Goal: Transaction & Acquisition: Purchase product/service

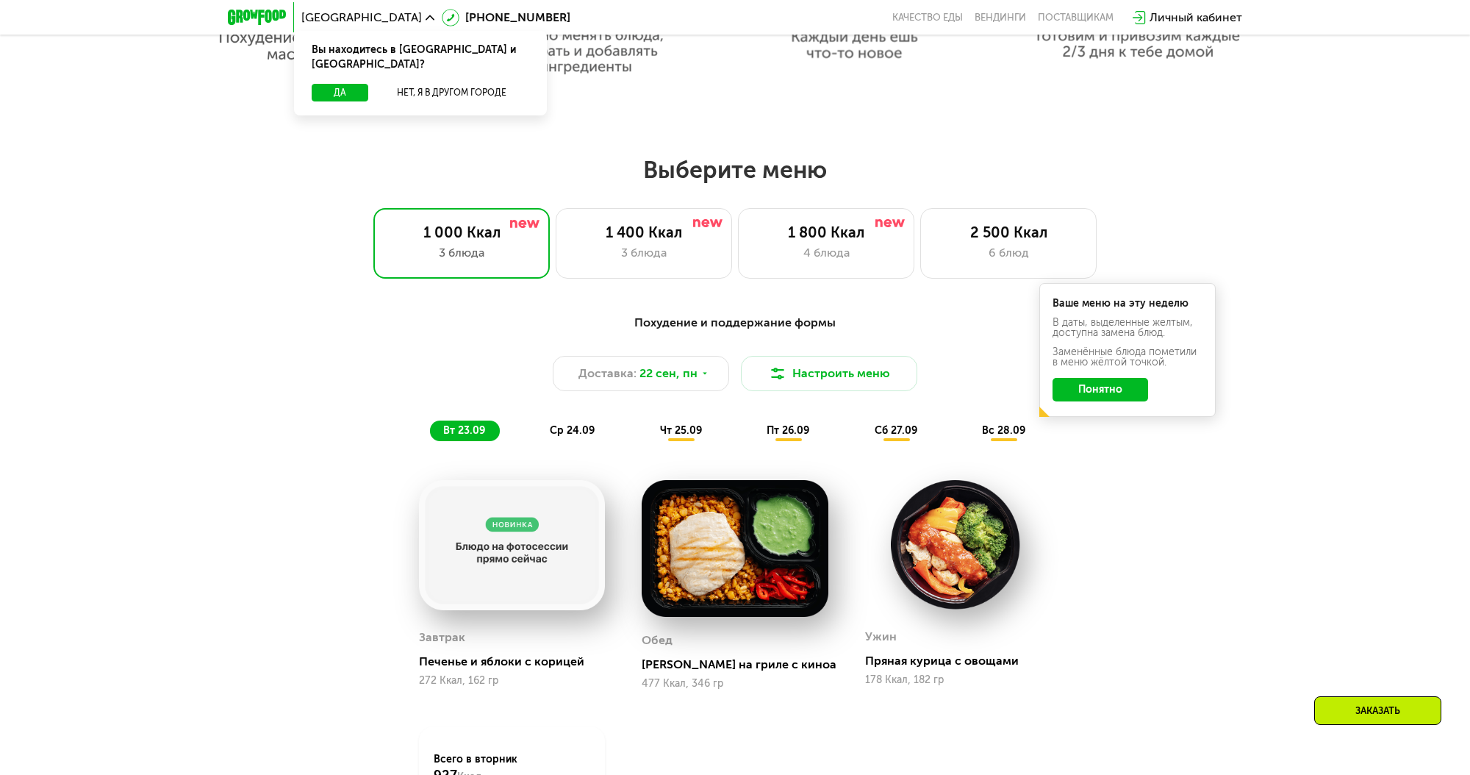
scroll to position [1235, 0]
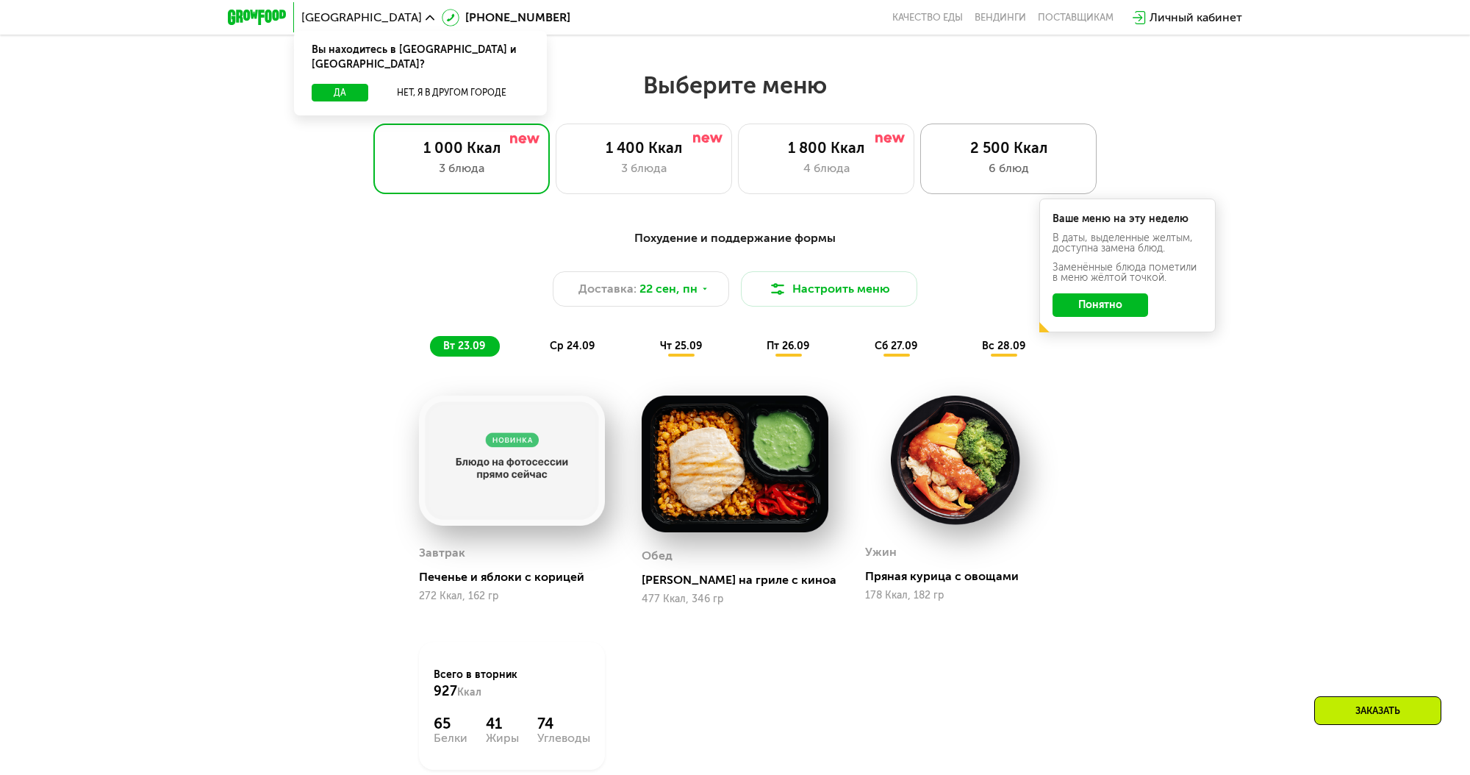
click at [1044, 165] on div "6 блюд" at bounding box center [1009, 168] width 146 height 18
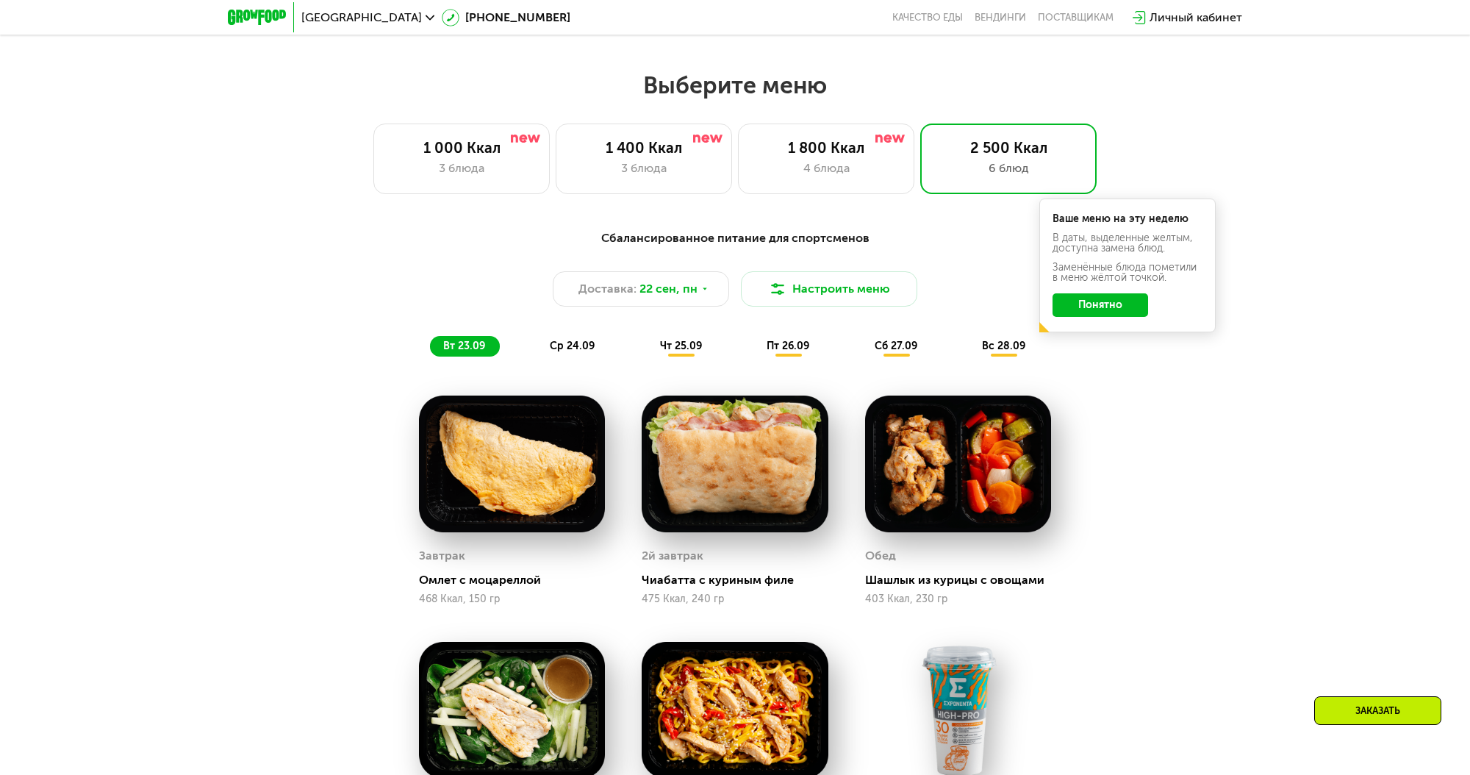
click at [1082, 314] on button "Понятно" at bounding box center [1100, 305] width 96 height 24
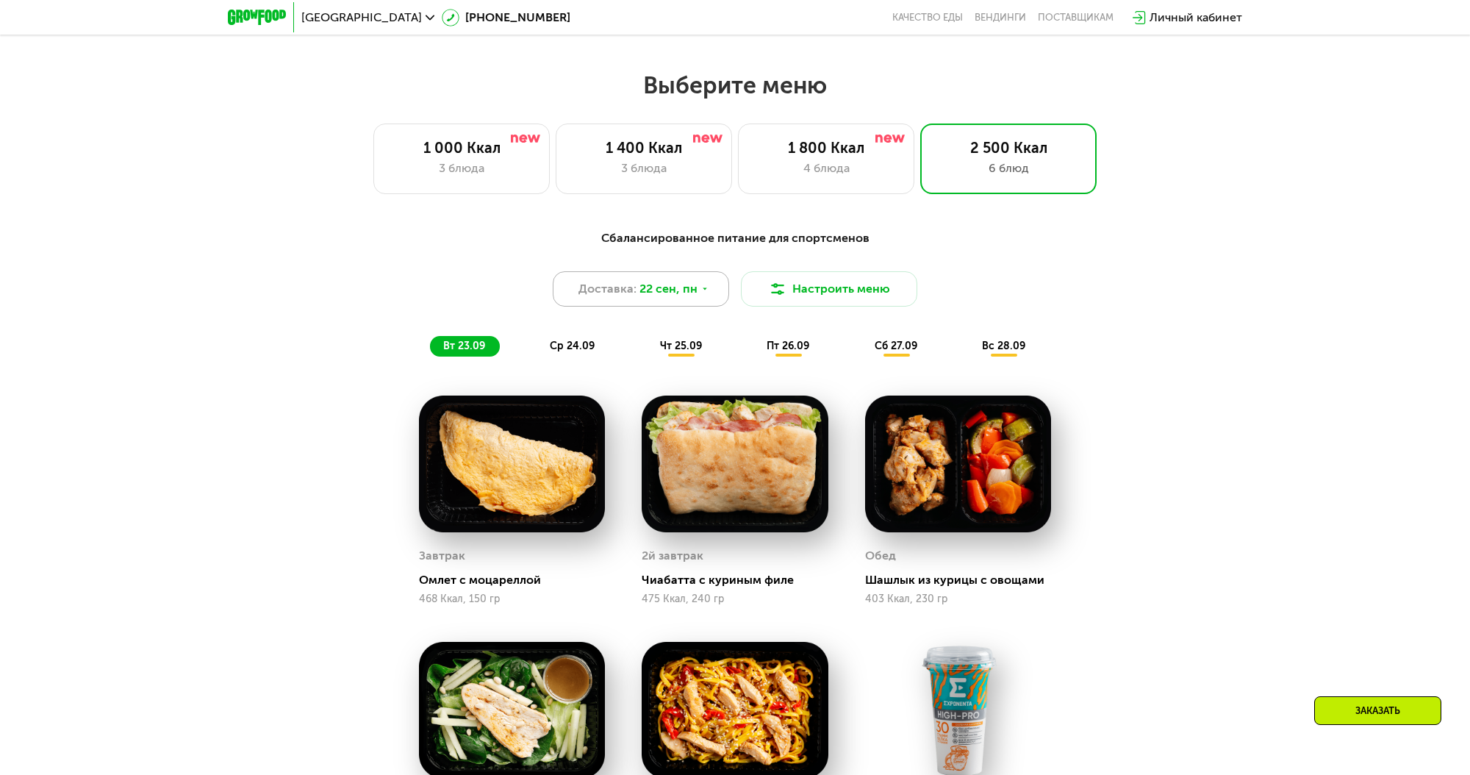
click at [714, 291] on div "Доставка: [DATE]" at bounding box center [641, 288] width 176 height 35
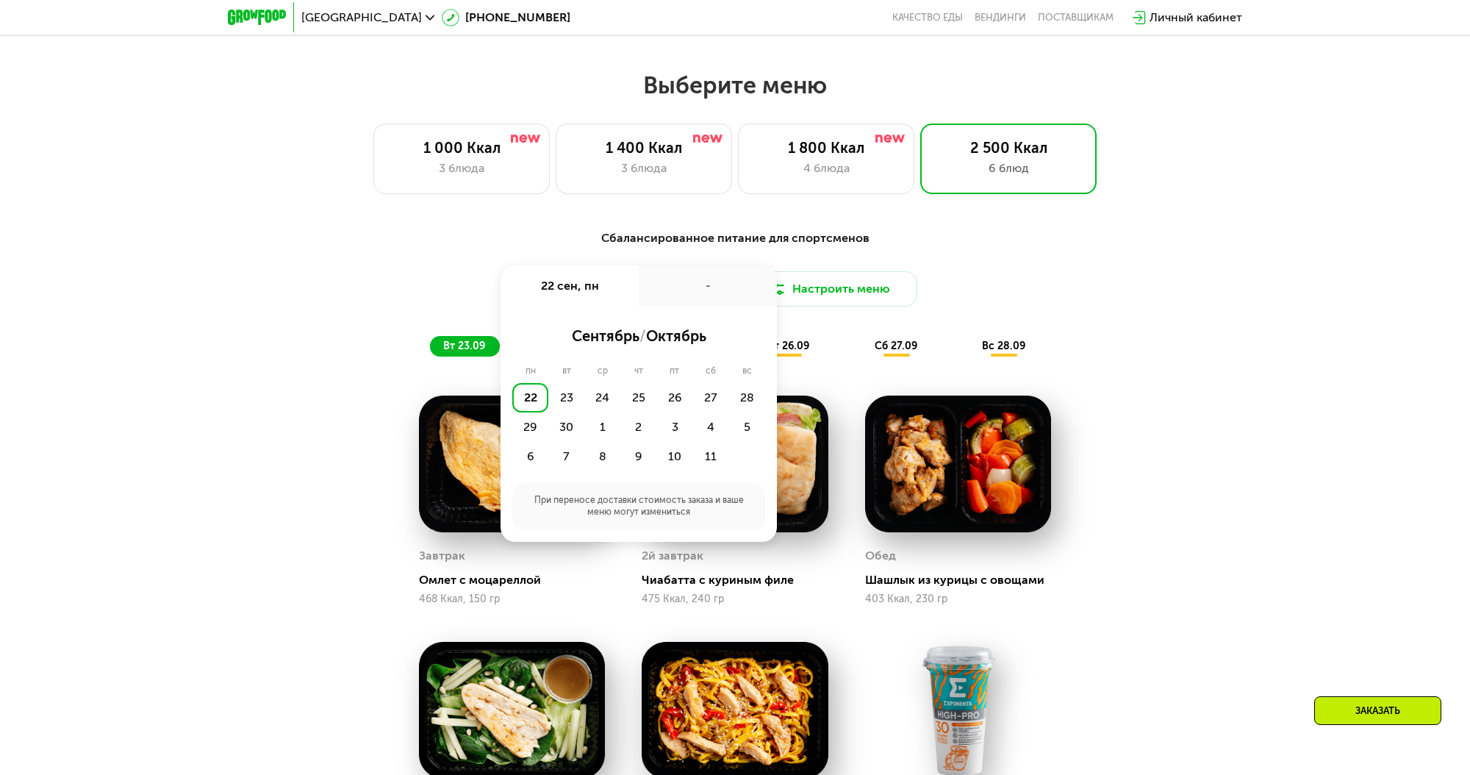
click at [944, 273] on div "Сбалансированное питание для спортсменов Доставка: [DATE] сен, пн - сентябрь / …" at bounding box center [735, 292] width 870 height 127
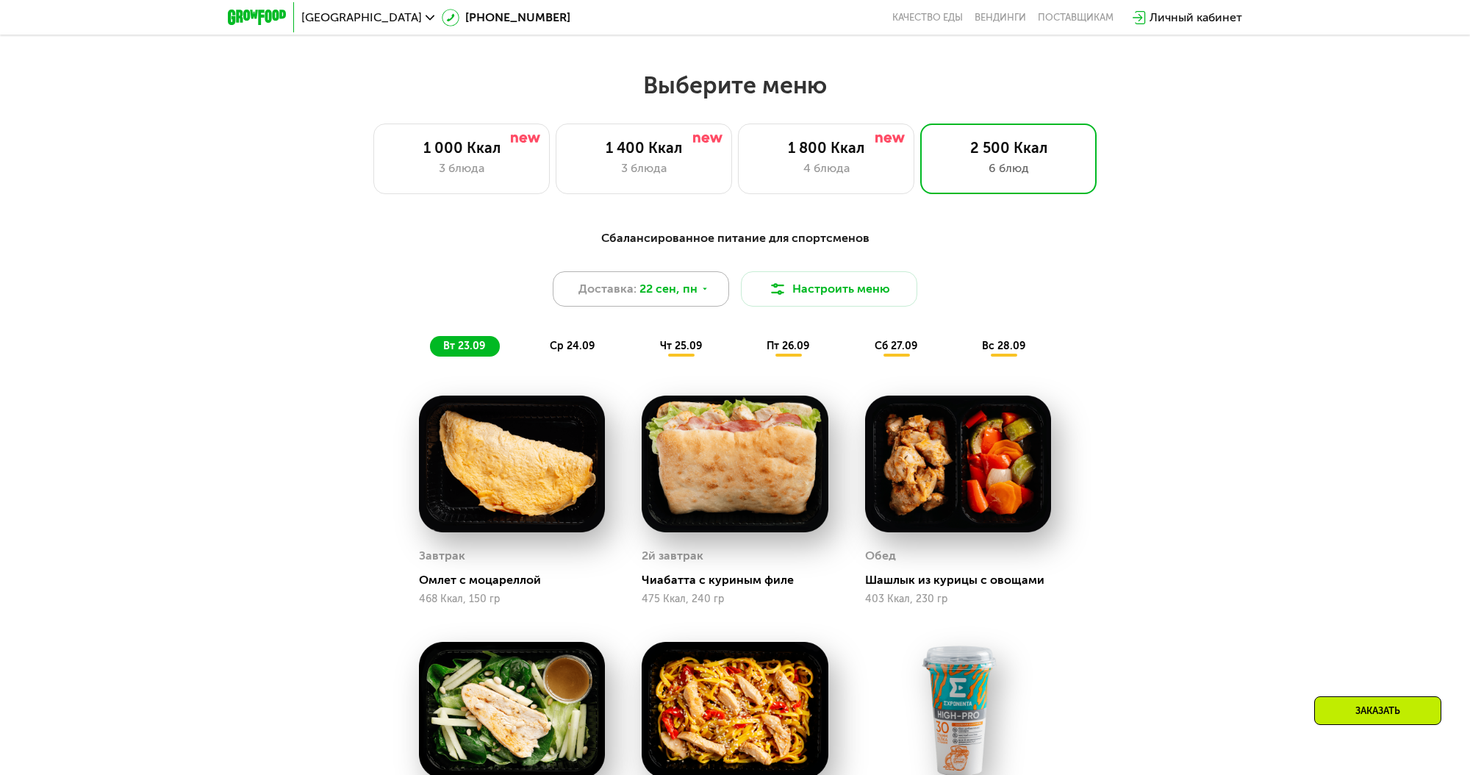
click at [715, 296] on div "Доставка: [DATE]" at bounding box center [641, 288] width 176 height 35
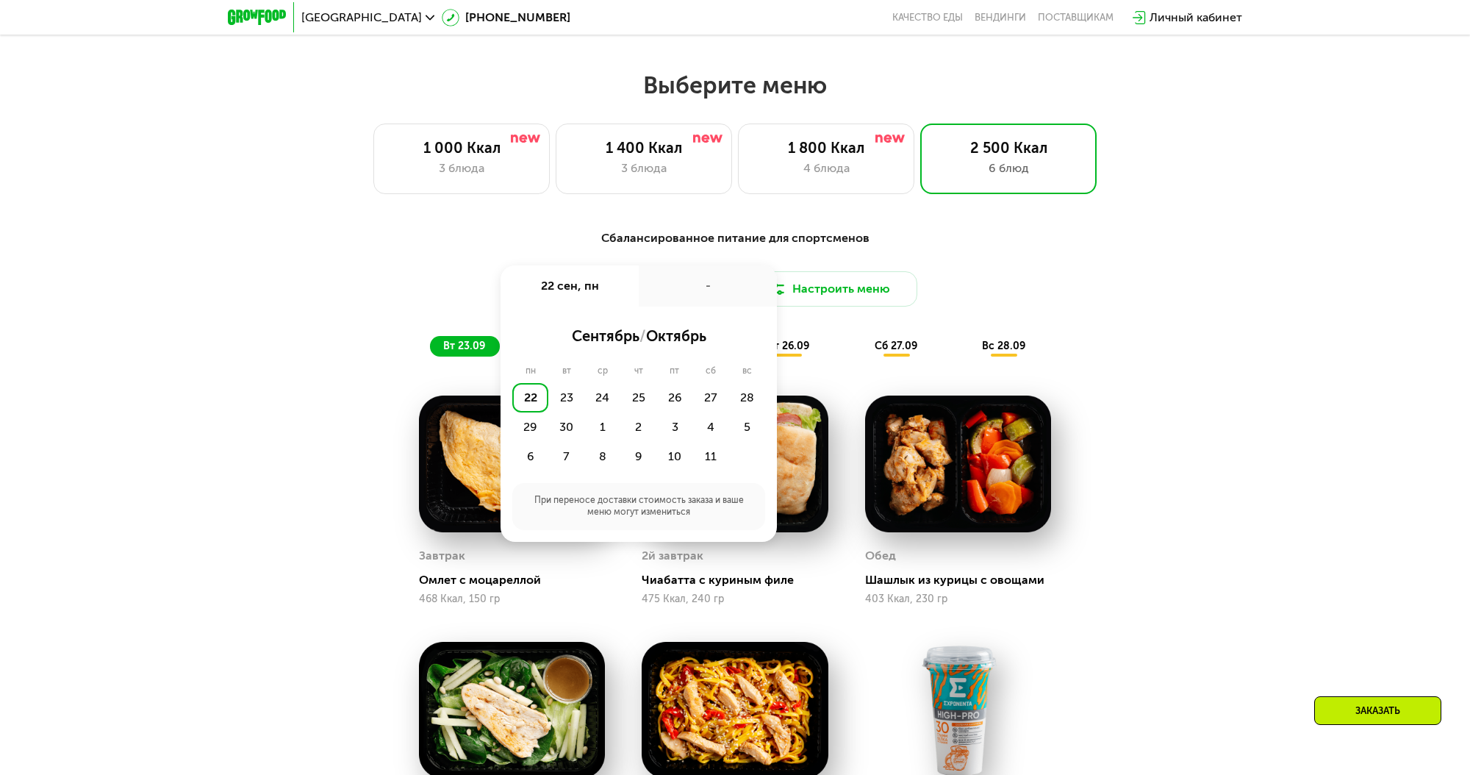
click at [527, 399] on div "22" at bounding box center [530, 397] width 36 height 29
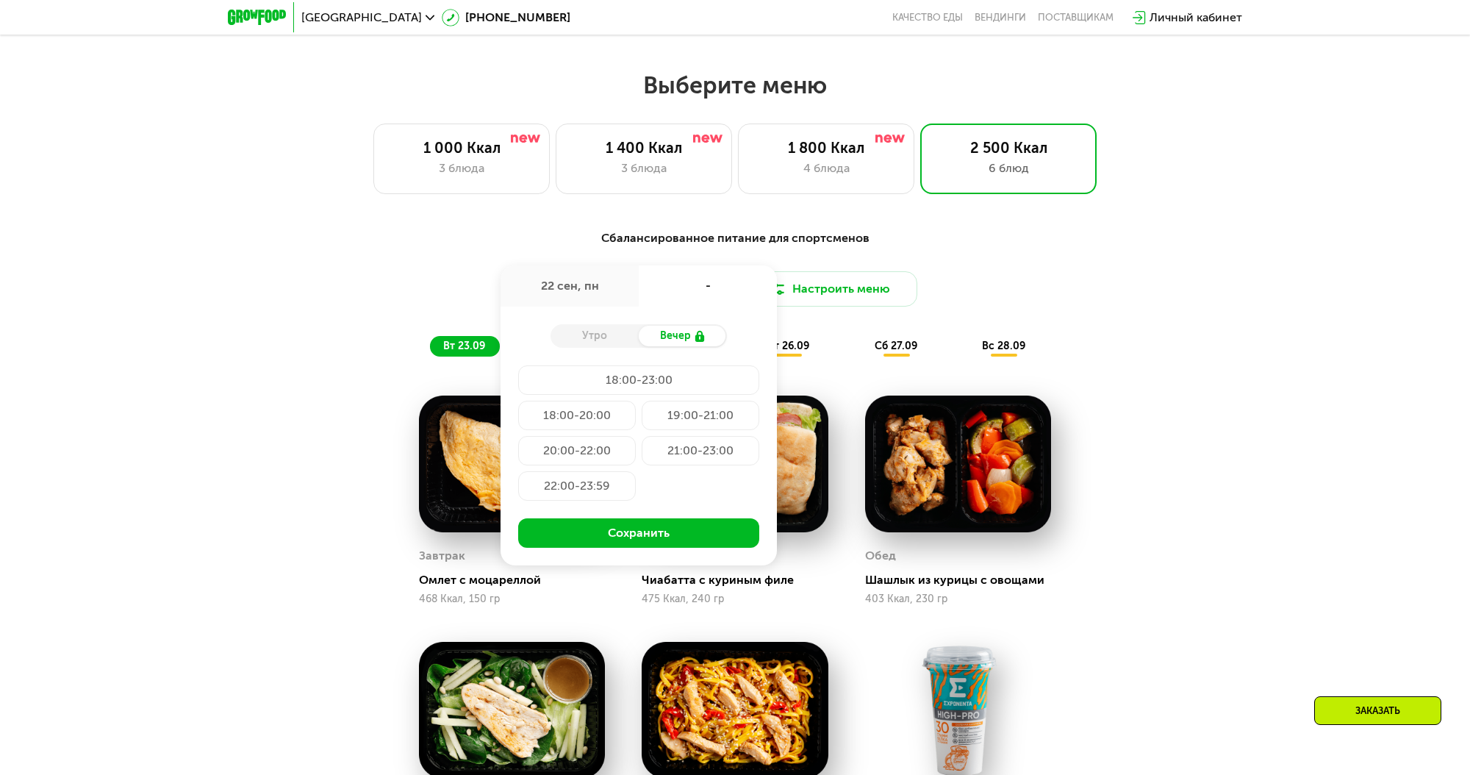
click at [614, 293] on div "22 сен, пн" at bounding box center [569, 285] width 138 height 41
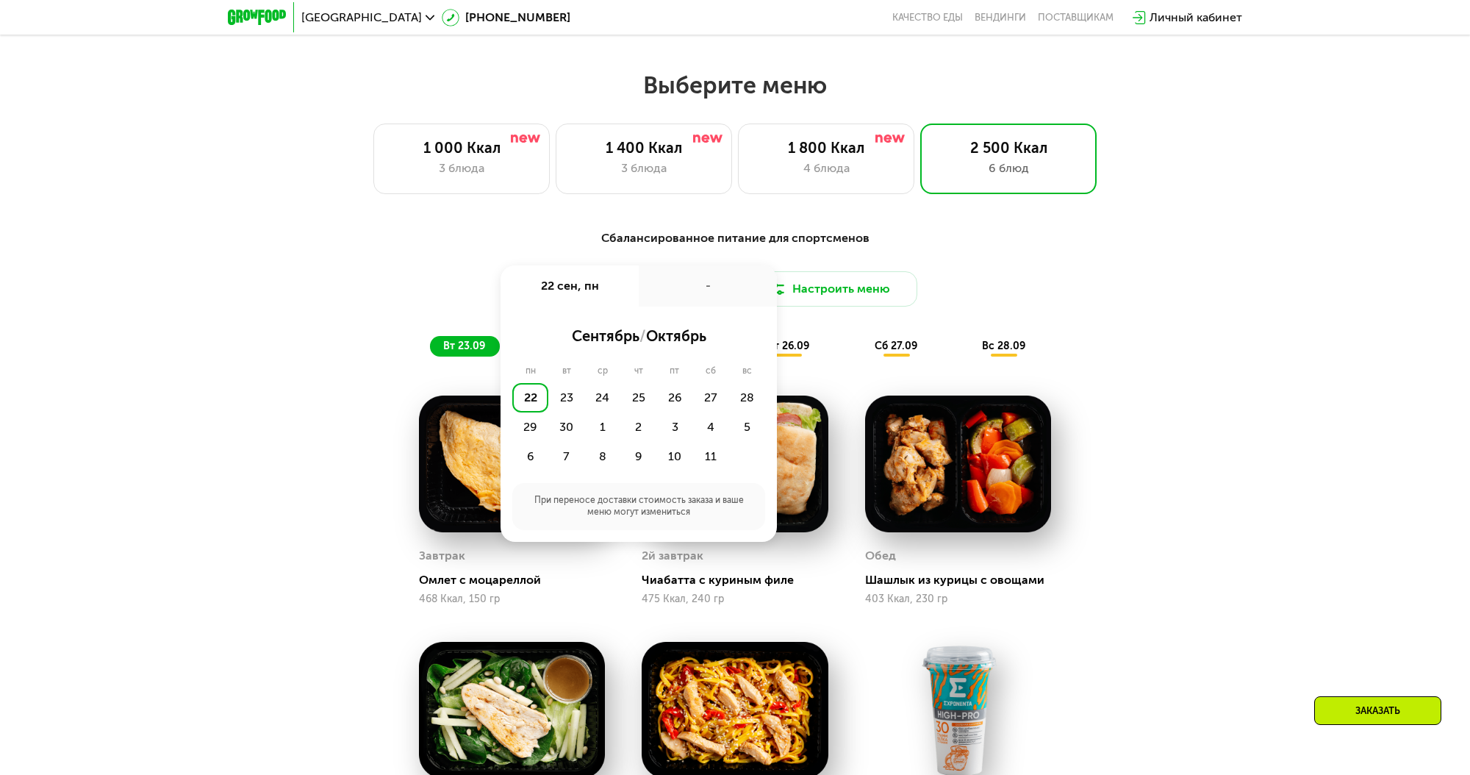
click at [614, 293] on div "22 сен, пн" at bounding box center [569, 285] width 138 height 41
click at [714, 292] on div "-" at bounding box center [708, 285] width 138 height 41
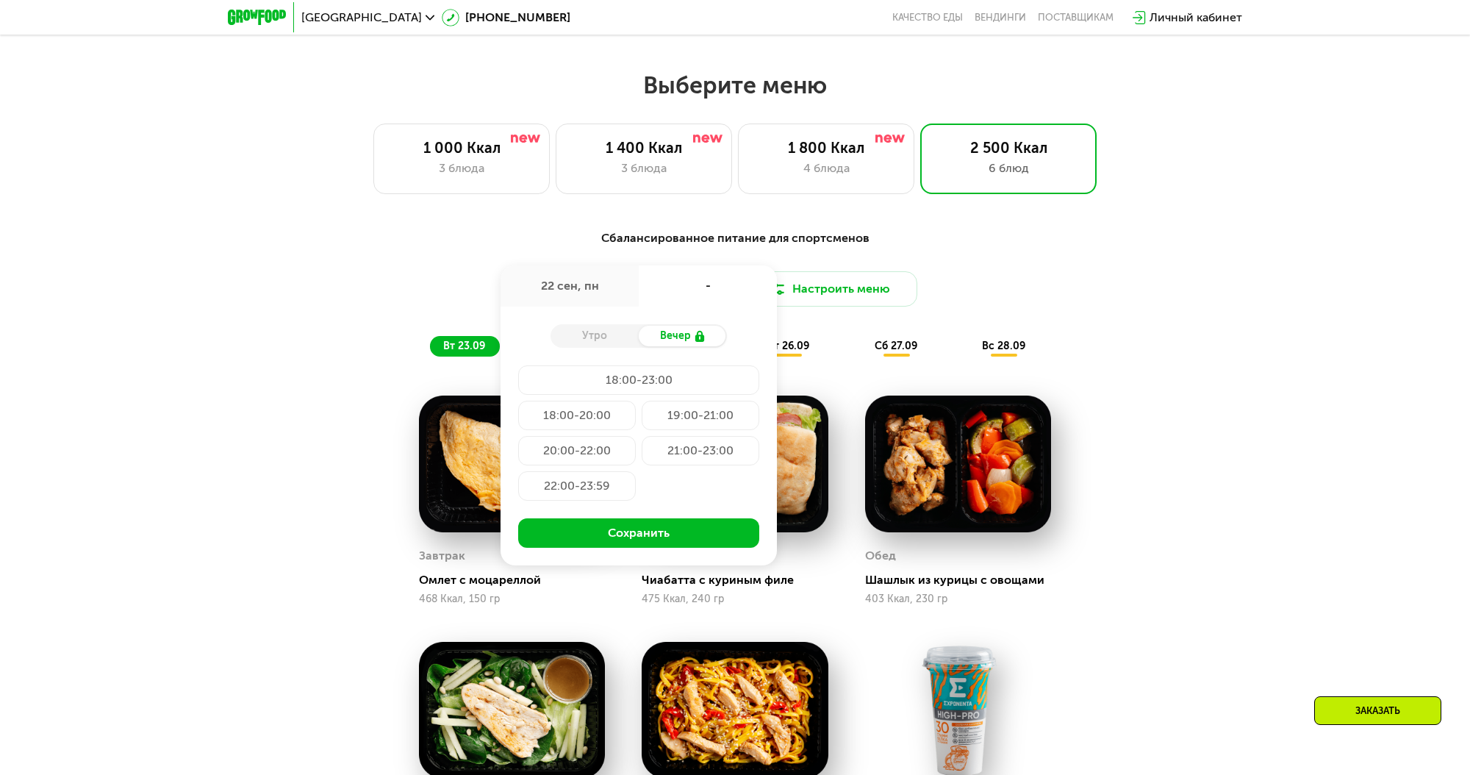
click at [384, 259] on div "Сбалансированное питание для спортсменов Доставка: [DATE] сен, пн - Утро Вечер …" at bounding box center [735, 292] width 870 height 127
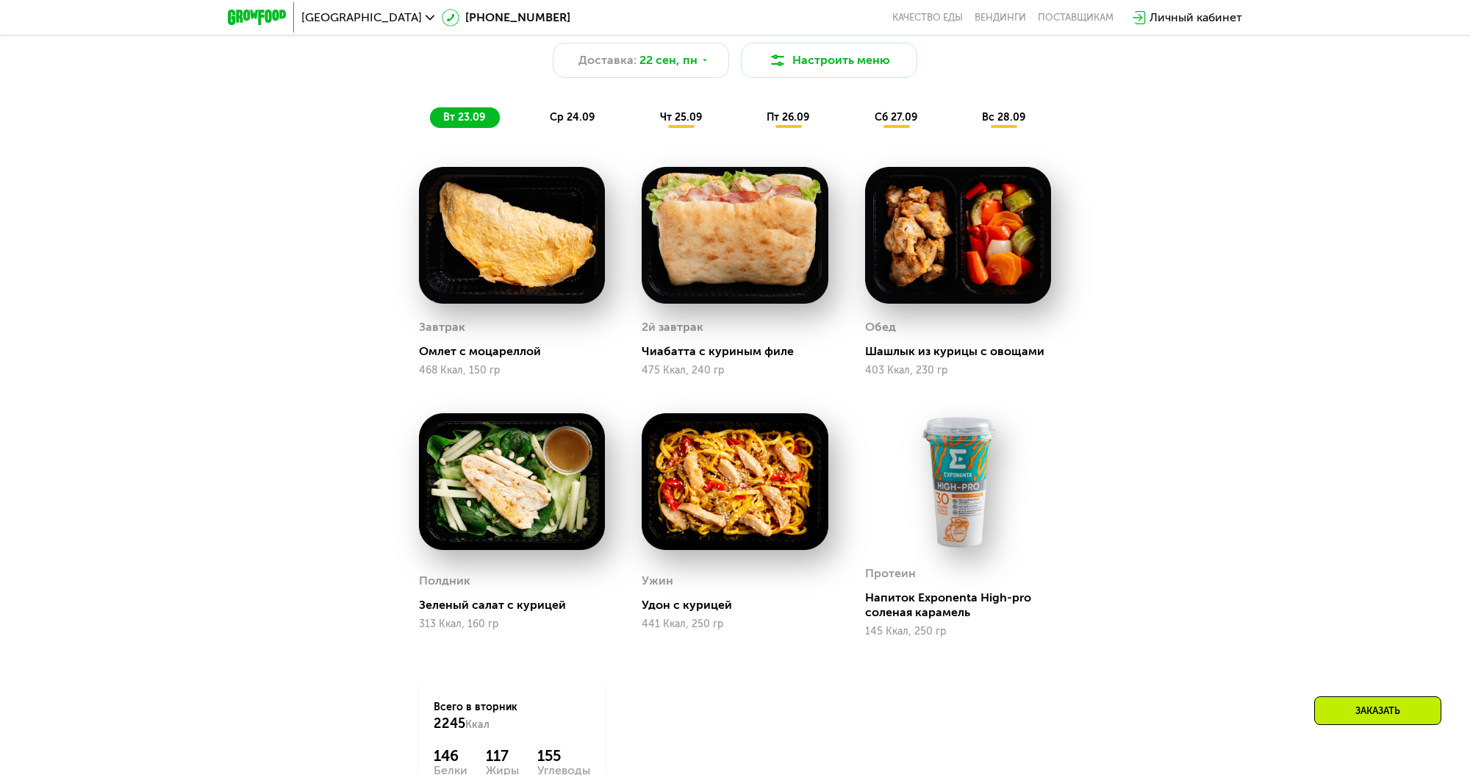
scroll to position [1587, 0]
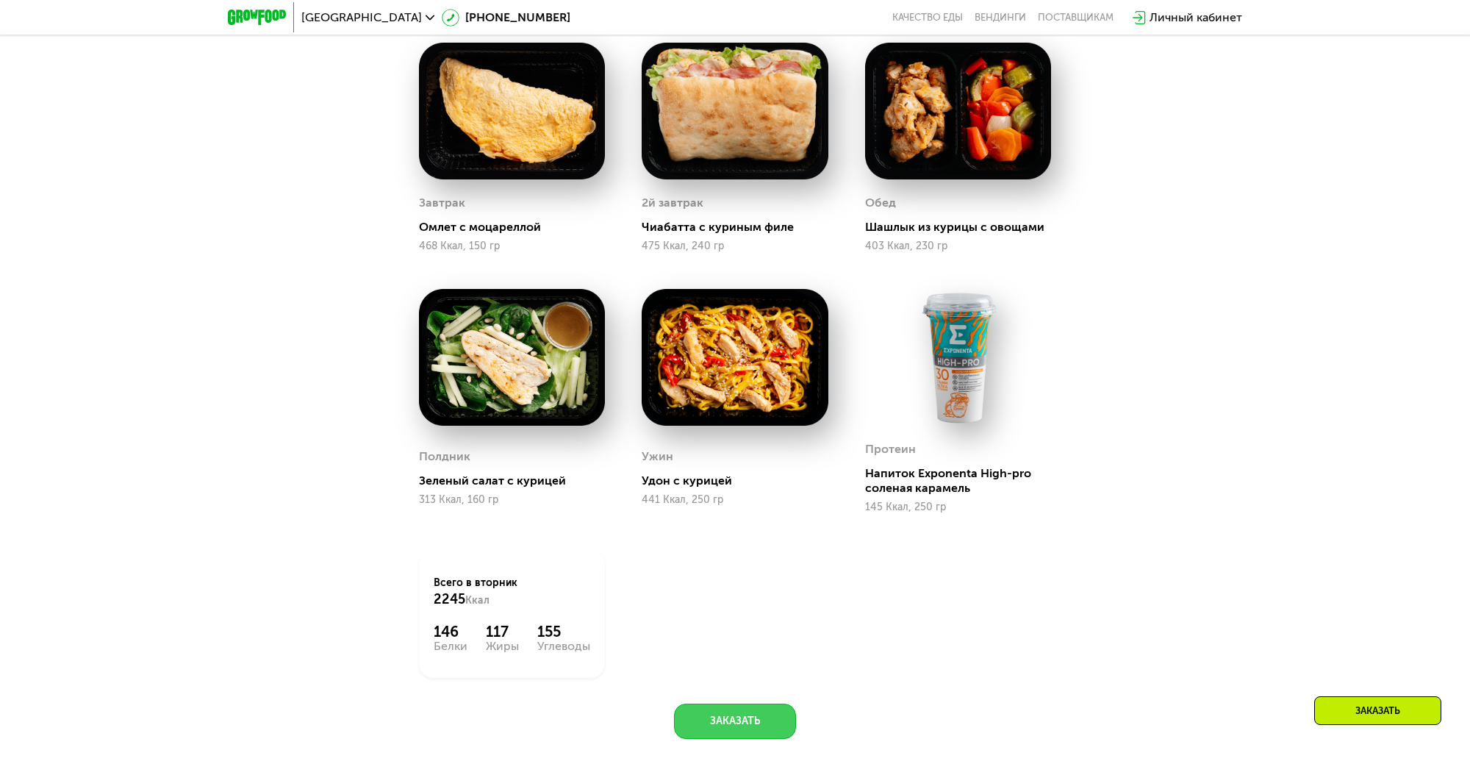
click at [728, 717] on button "Заказать" at bounding box center [735, 720] width 122 height 35
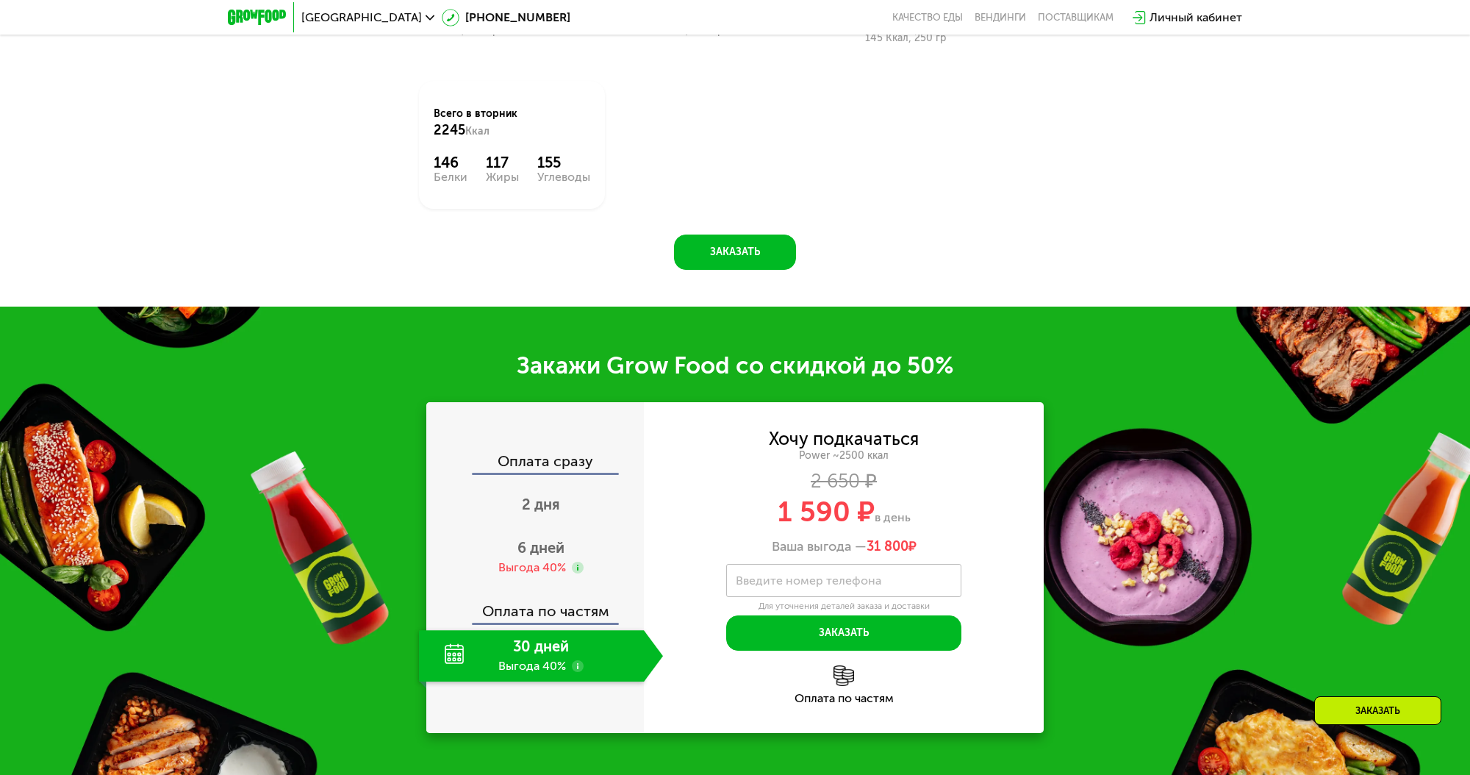
scroll to position [2189, 0]
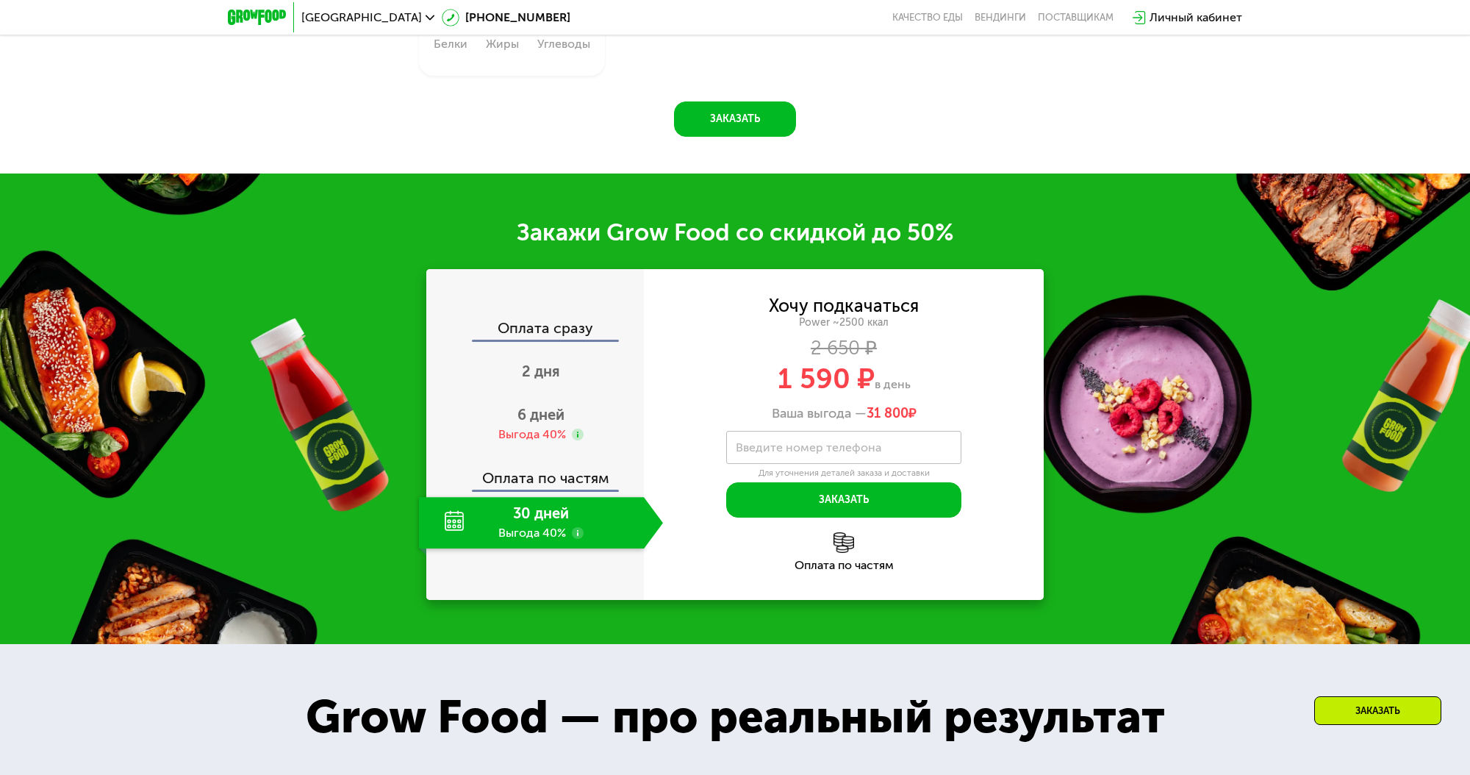
drag, startPoint x: 780, startPoint y: 376, endPoint x: 922, endPoint y: 380, distance: 141.1
click at [922, 380] on div "1 590 ₽ в день" at bounding box center [844, 379] width 400 height 28
click at [919, 381] on div "1 590 ₽ в день" at bounding box center [844, 379] width 400 height 28
drag, startPoint x: 936, startPoint y: 415, endPoint x: 852, endPoint y: 412, distance: 83.1
click at [853, 412] on div "Ваша выгода — 31 800 ₽" at bounding box center [844, 414] width 400 height 16
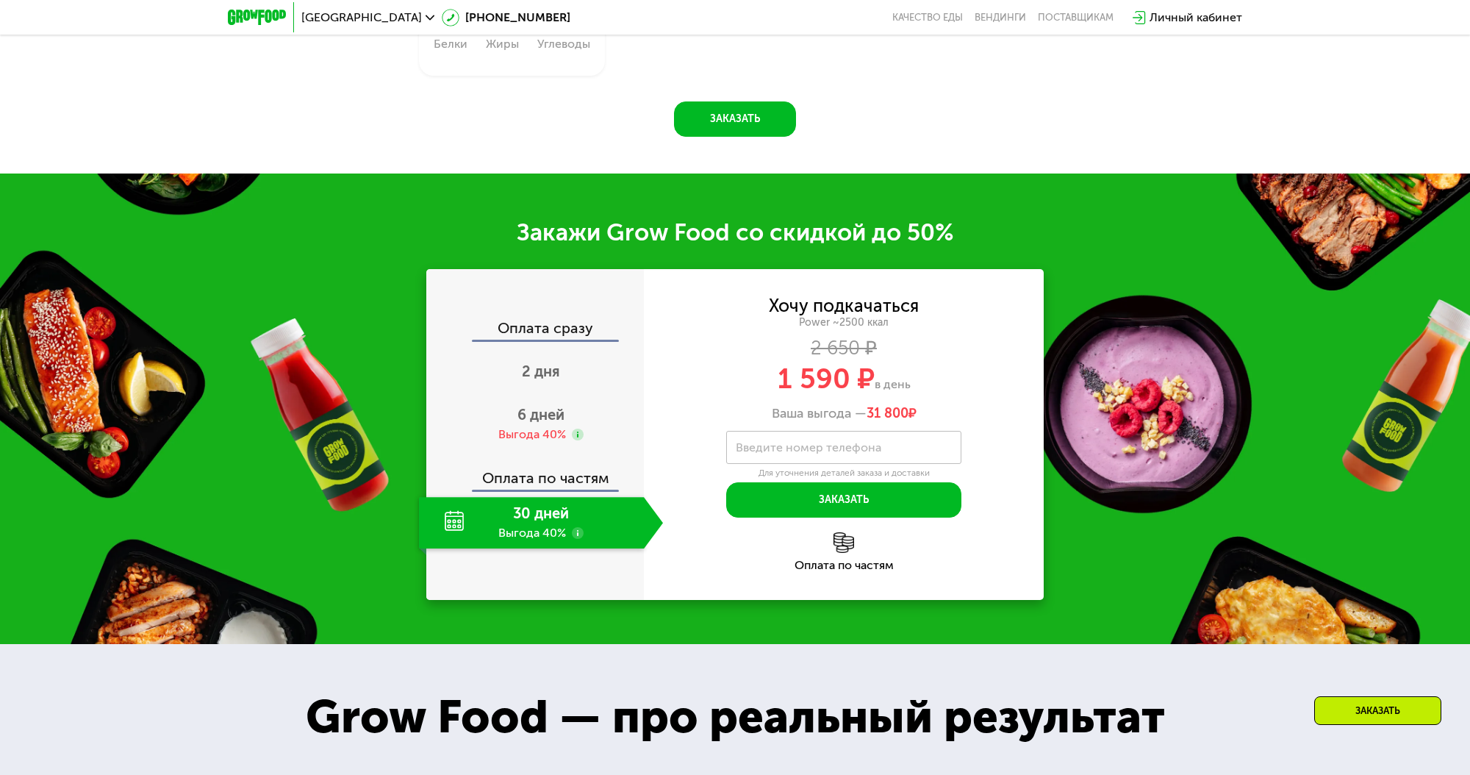
click at [719, 378] on div "1 590 ₽ в день" at bounding box center [844, 379] width 400 height 28
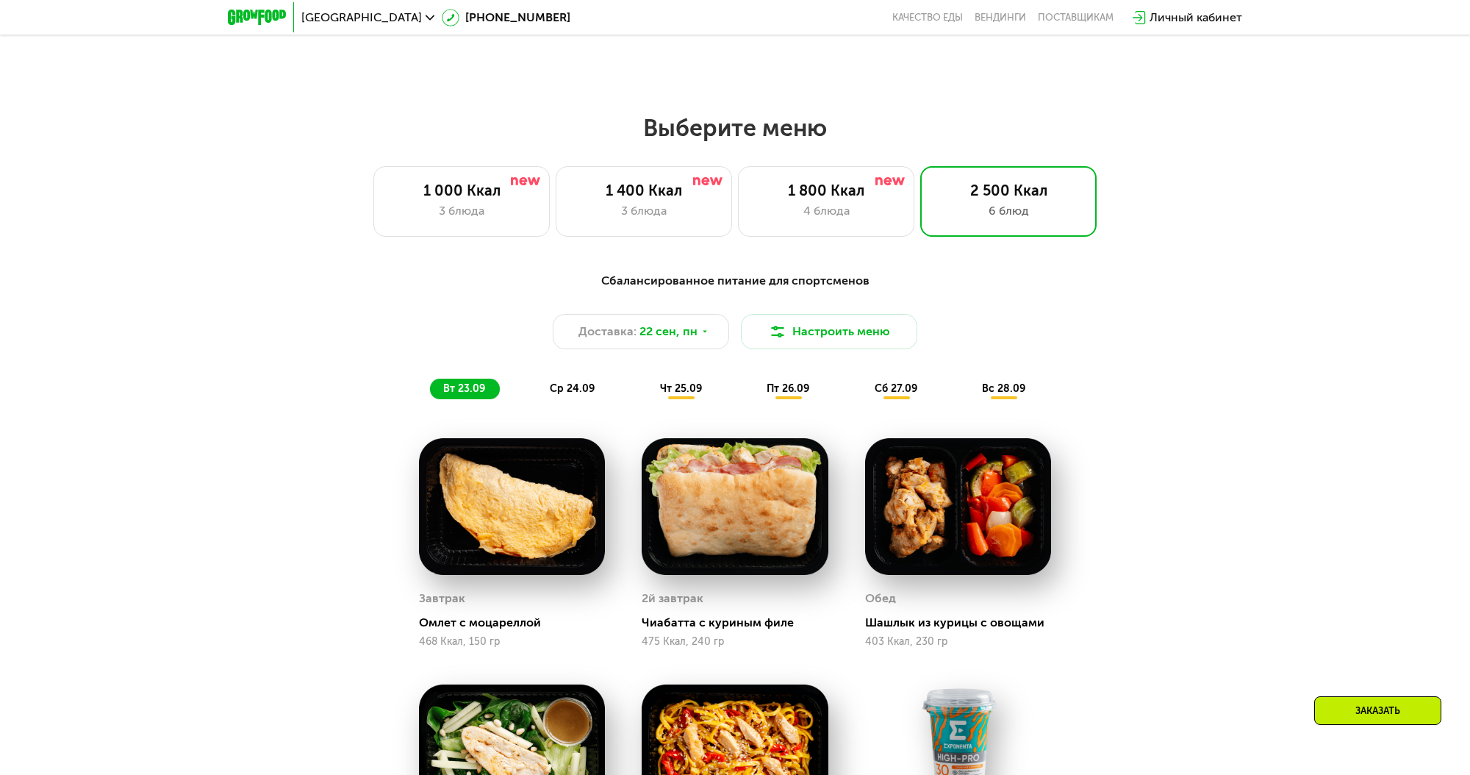
scroll to position [1190, 0]
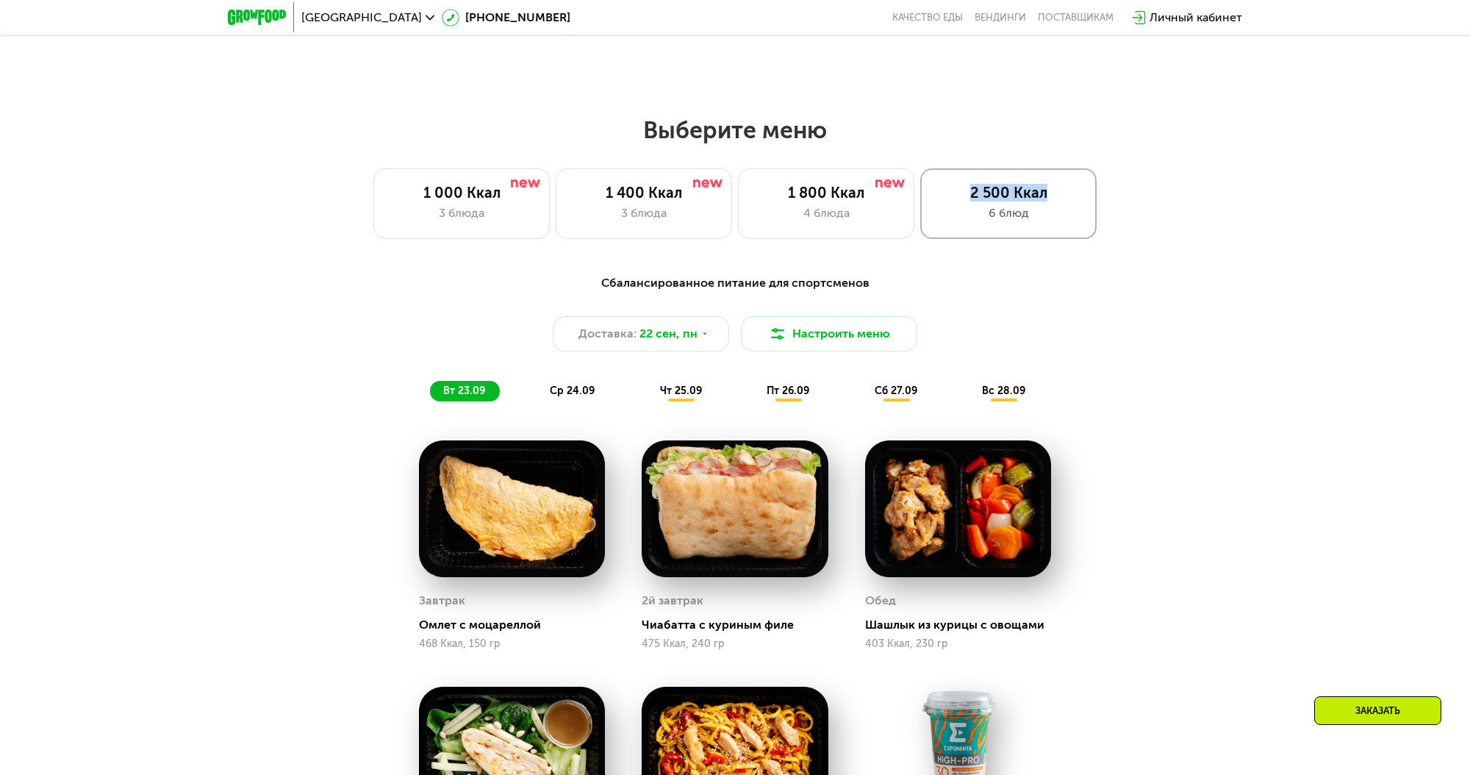
drag, startPoint x: 1003, startPoint y: 191, endPoint x: 1081, endPoint y: 202, distance: 78.7
click at [1081, 201] on div "2 500 Ккал" at bounding box center [1009, 193] width 146 height 18
click at [1122, 266] on div "Сбалансированное питание для спортсменов Доставка: [DATE] Настроить меню вт 23.…" at bounding box center [735, 713] width 1470 height 919
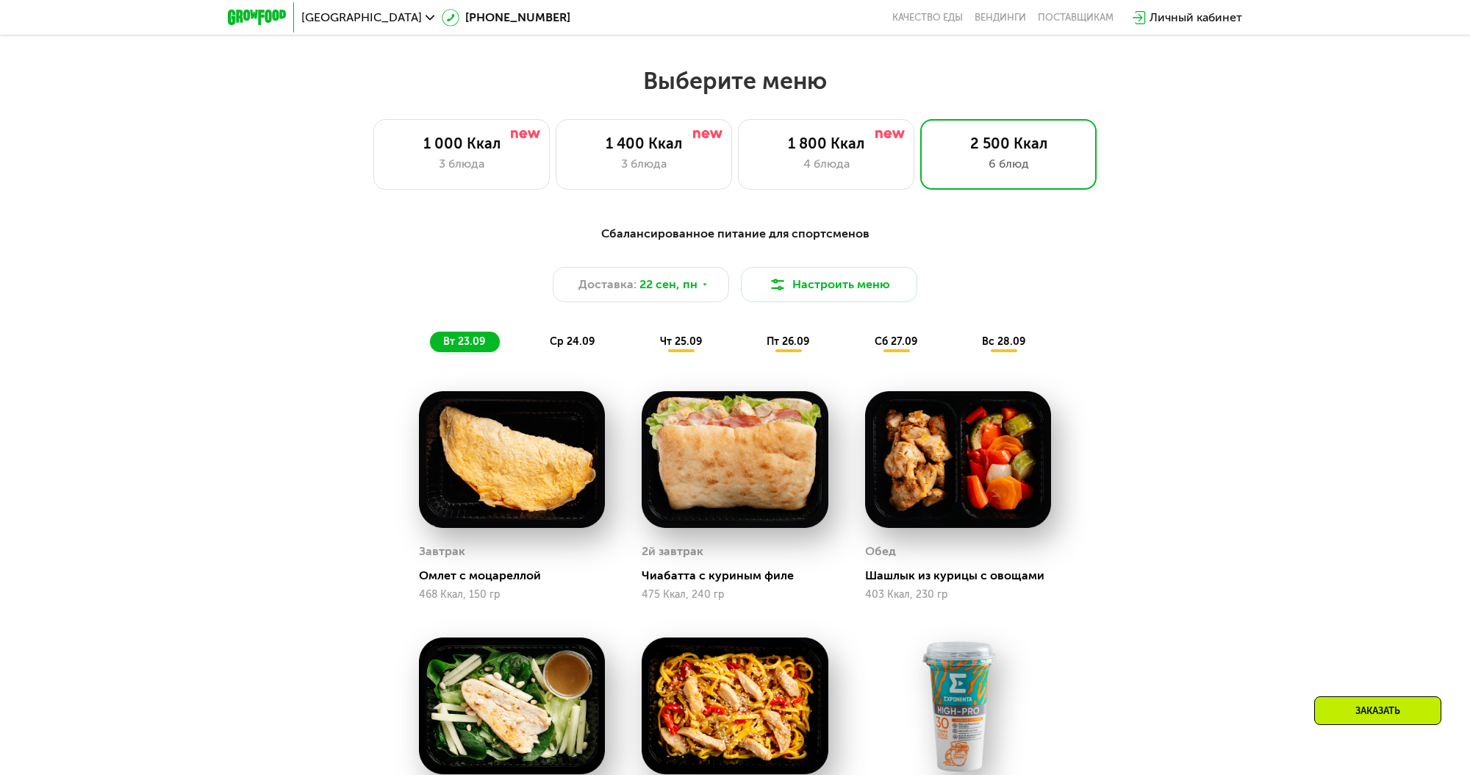
scroll to position [1307, 0]
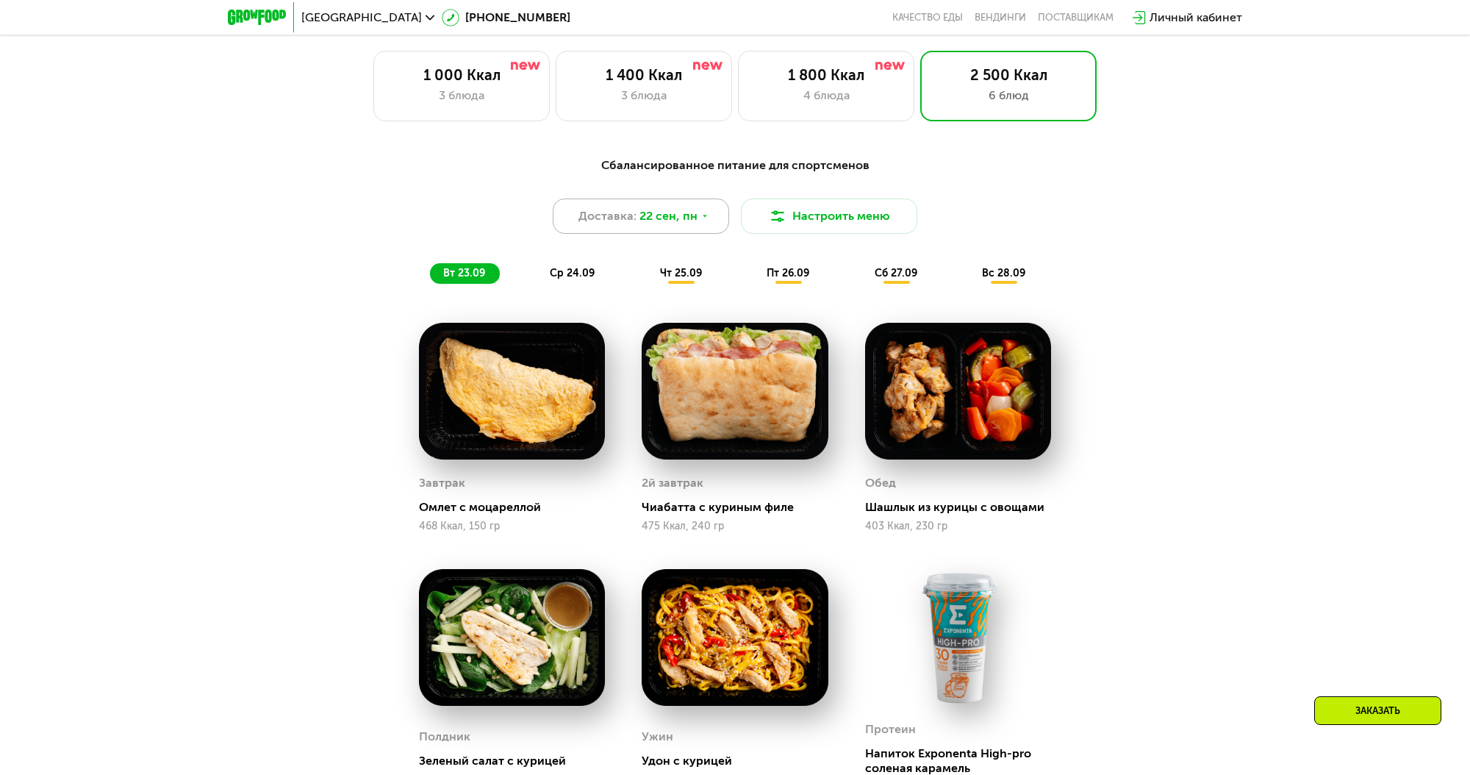
click at [705, 220] on icon at bounding box center [704, 216] width 9 height 9
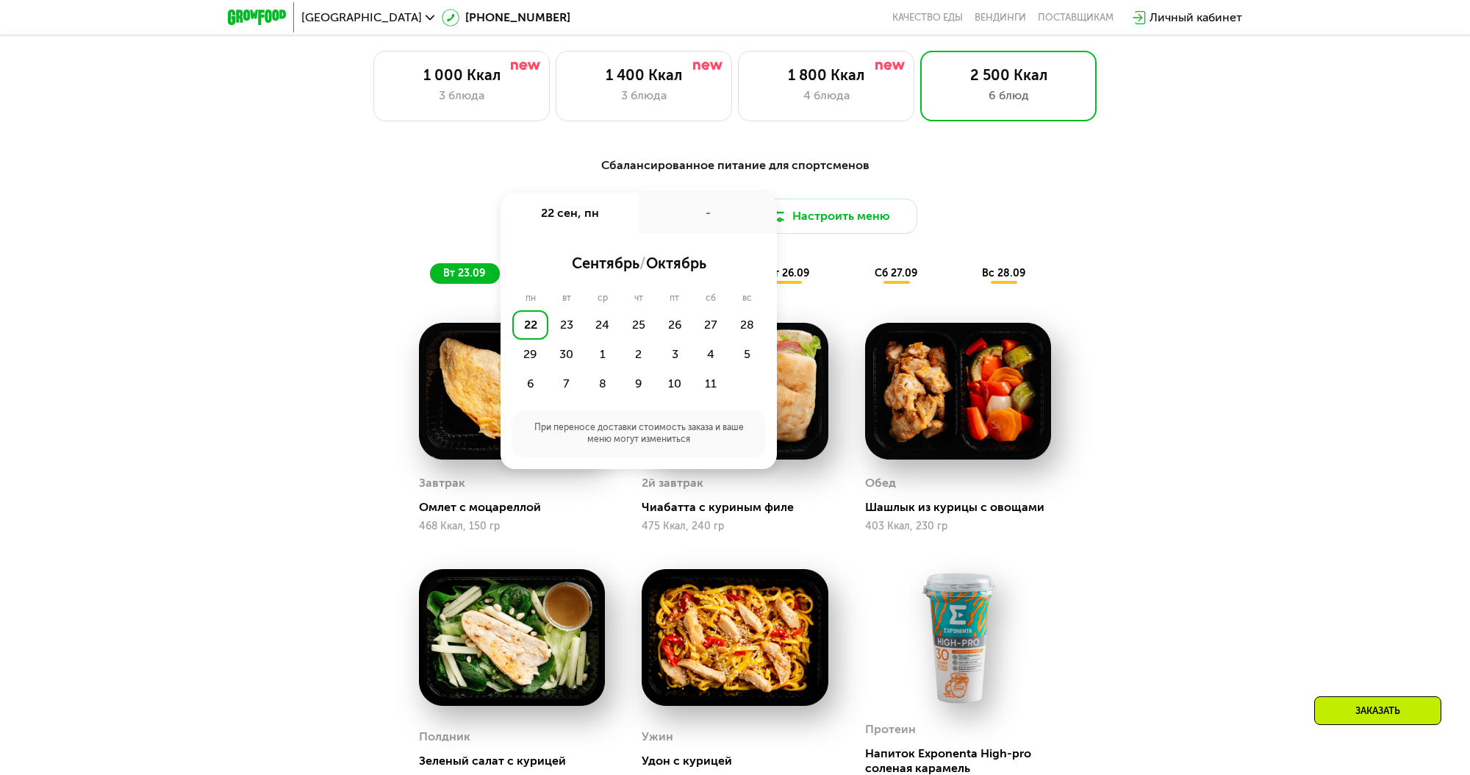
click at [725, 231] on div "-" at bounding box center [708, 213] width 138 height 41
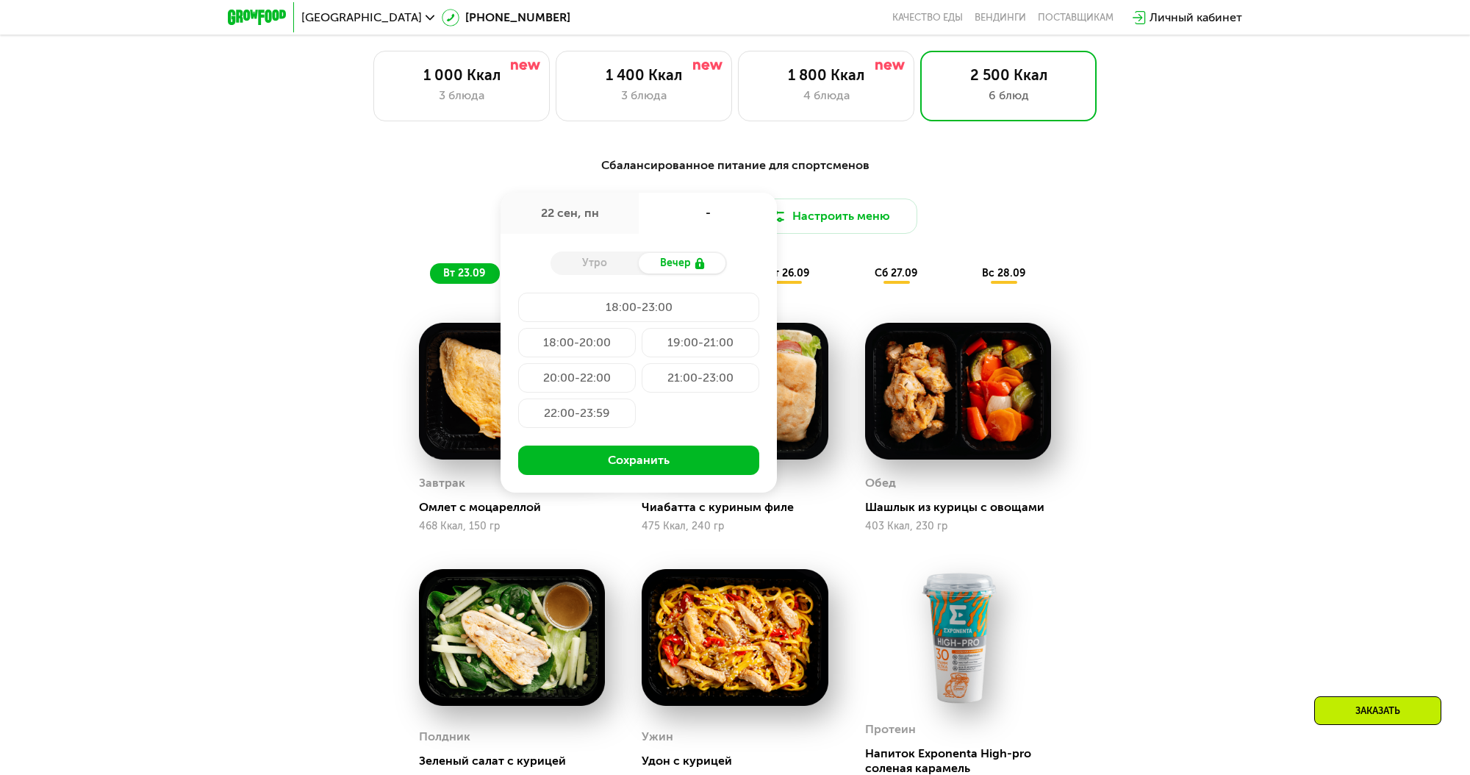
click at [598, 322] on div "18:00-23:00" at bounding box center [638, 306] width 241 height 29
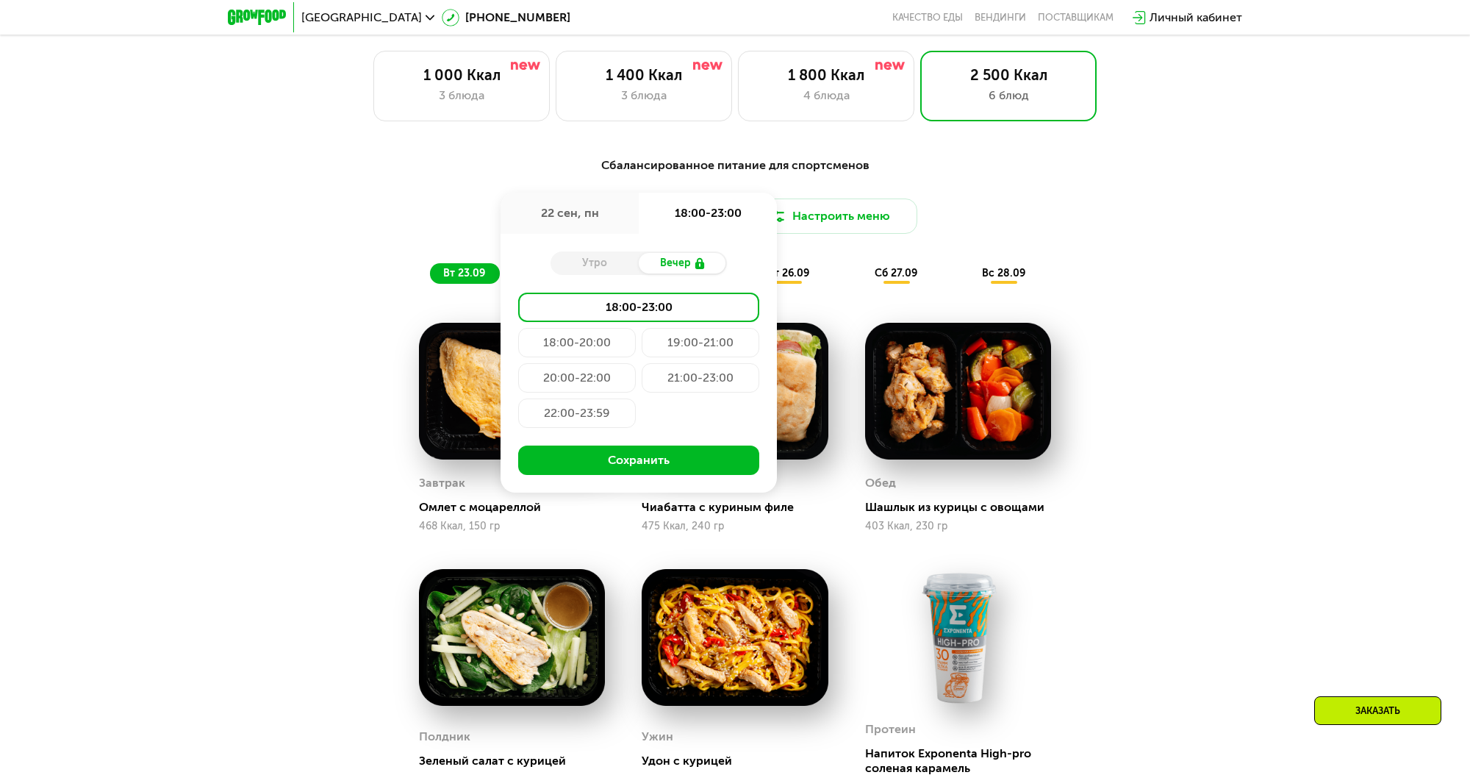
drag, startPoint x: 590, startPoint y: 411, endPoint x: 683, endPoint y: 406, distance: 93.5
click at [588, 410] on div "22:00-23:59" at bounding box center [577, 412] width 118 height 29
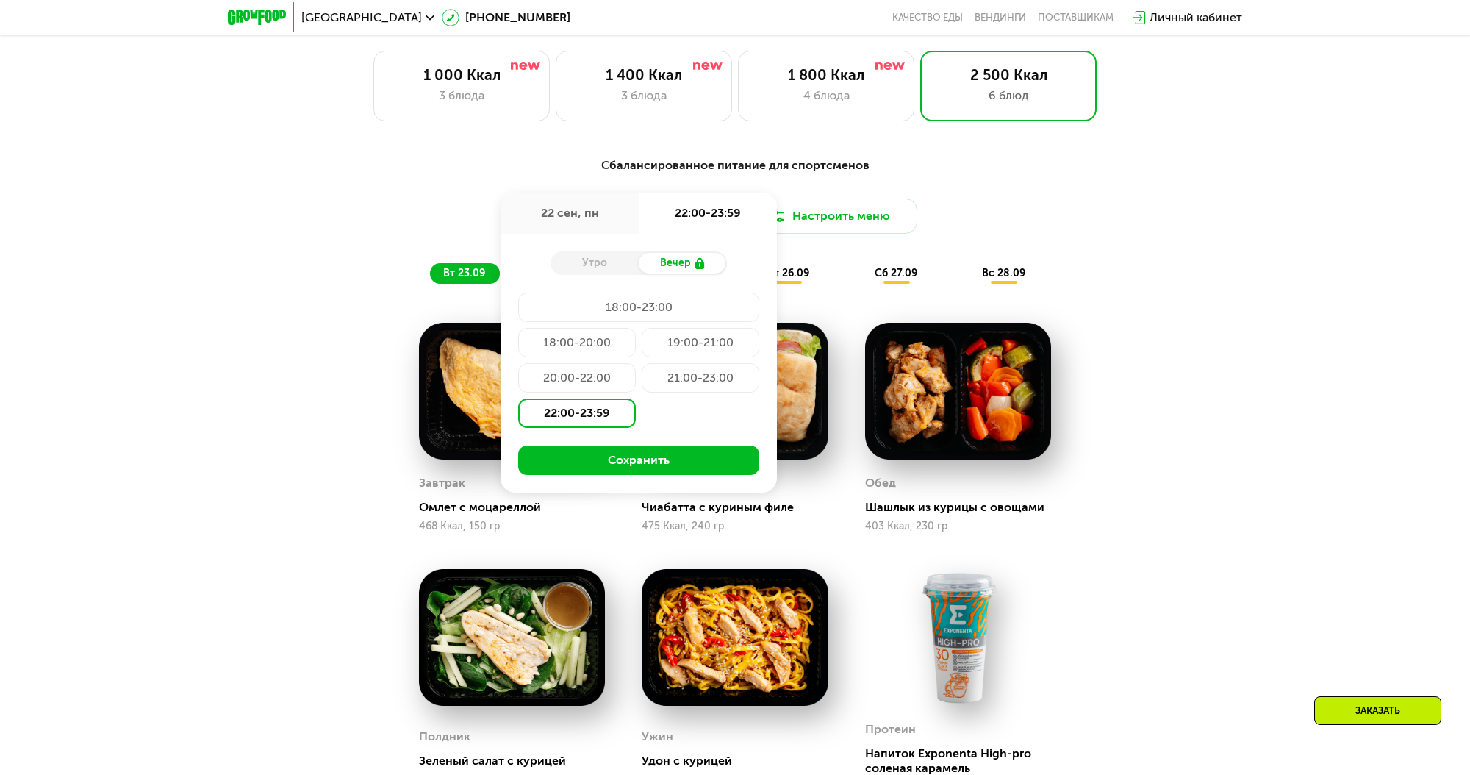
click at [609, 417] on div "22:00-23:59" at bounding box center [577, 412] width 118 height 29
click at [598, 453] on button "Сохранить" at bounding box center [638, 459] width 241 height 29
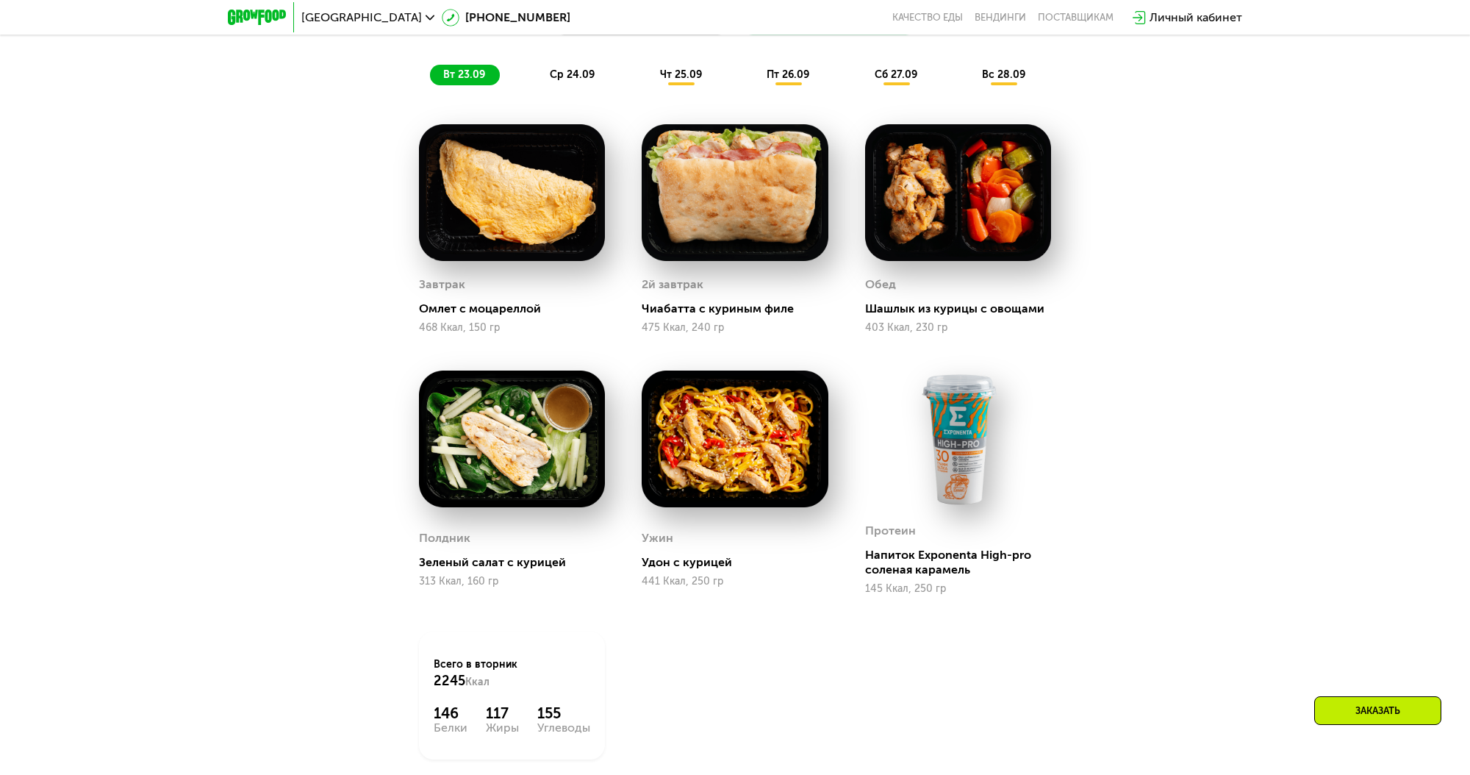
scroll to position [1425, 0]
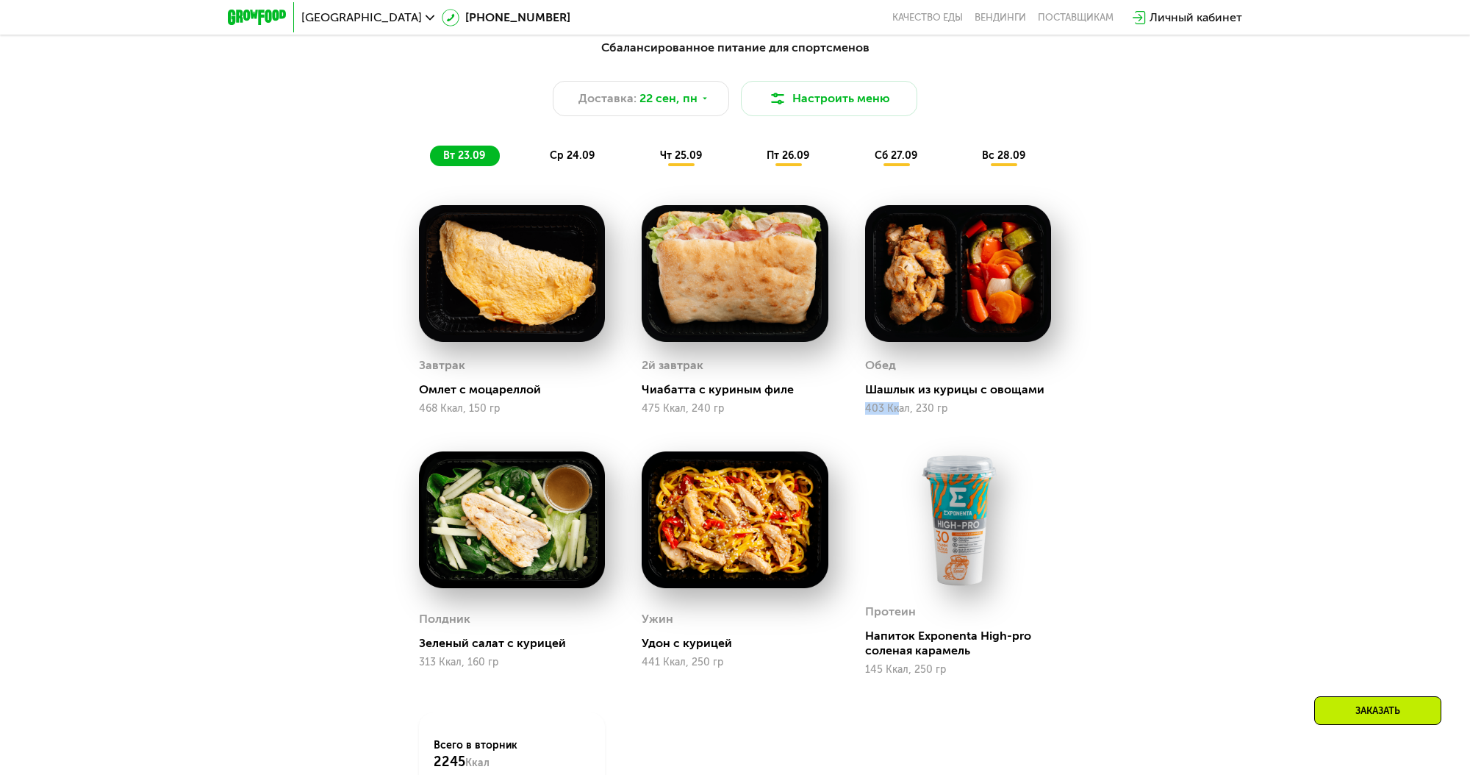
drag, startPoint x: 865, startPoint y: 409, endPoint x: 897, endPoint y: 411, distance: 31.6
click at [897, 411] on div "403 Ккал, 230 гр" at bounding box center [958, 409] width 186 height 12
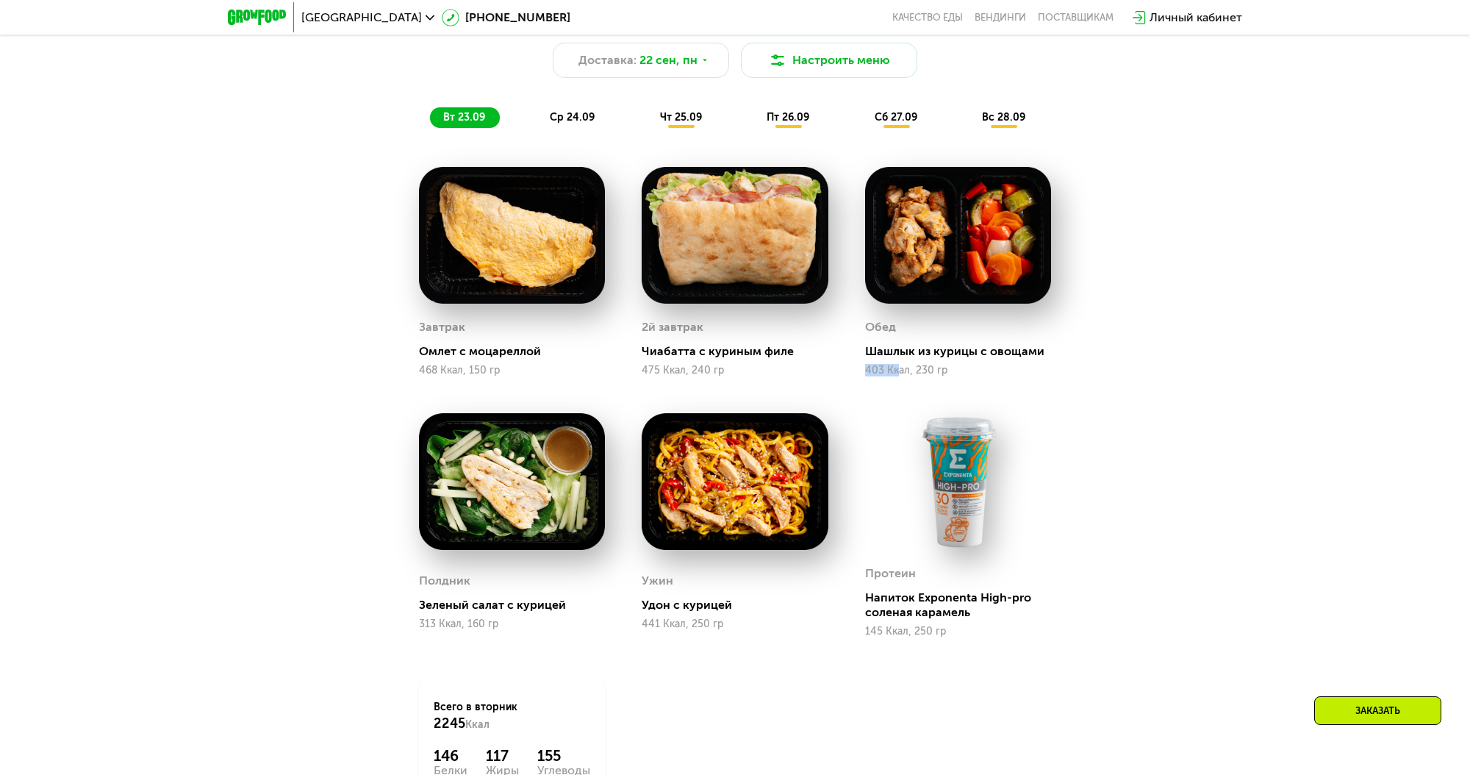
scroll to position [1484, 0]
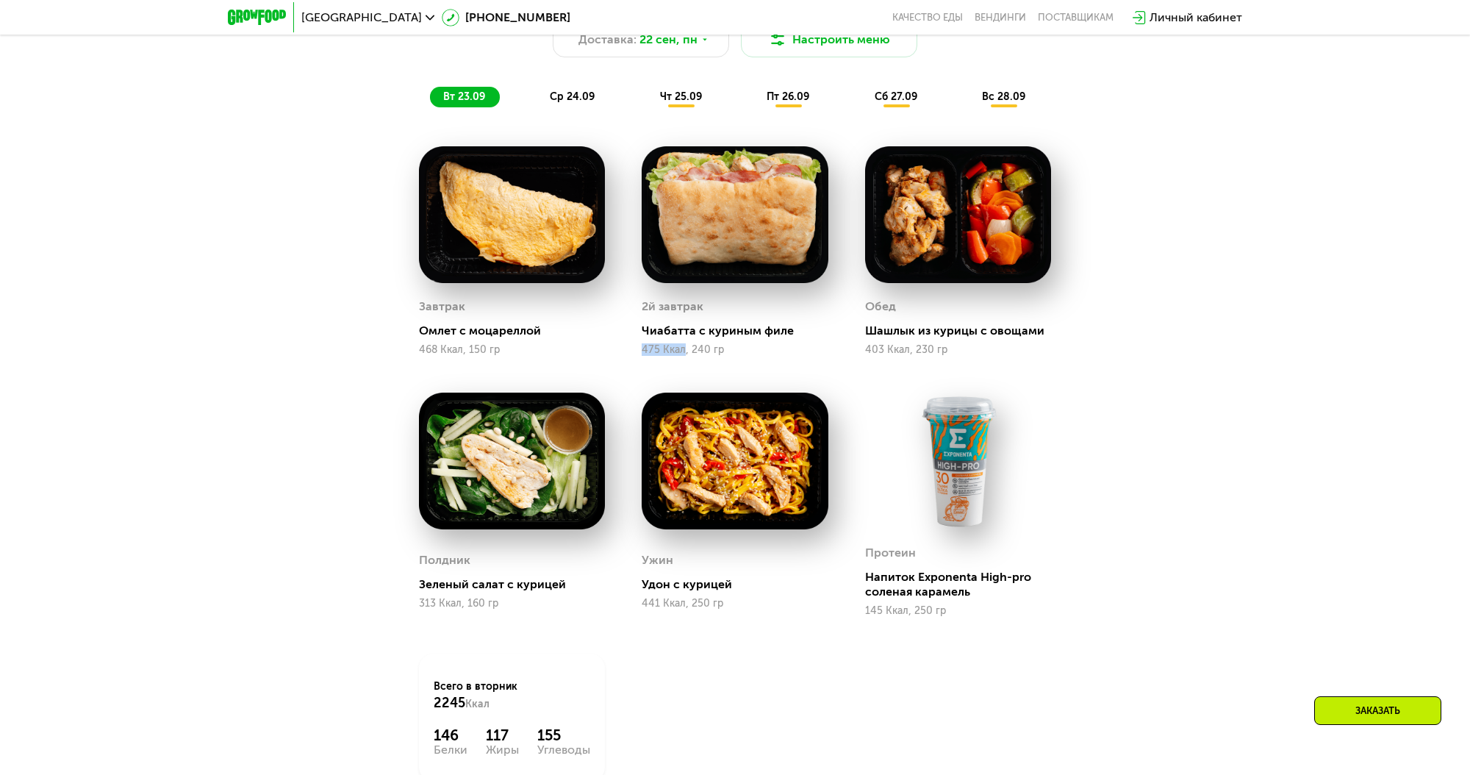
drag, startPoint x: 685, startPoint y: 351, endPoint x: 637, endPoint y: 351, distance: 47.8
click at [638, 351] on div "2й завтрак Чиабатта с куриным филе 475 Ккал, 240 гр" at bounding box center [734, 251] width 223 height 246
click at [776, 355] on div "475 Ккал, 240 гр" at bounding box center [735, 350] width 186 height 12
click at [677, 103] on span "чт 25.09" at bounding box center [681, 96] width 42 height 12
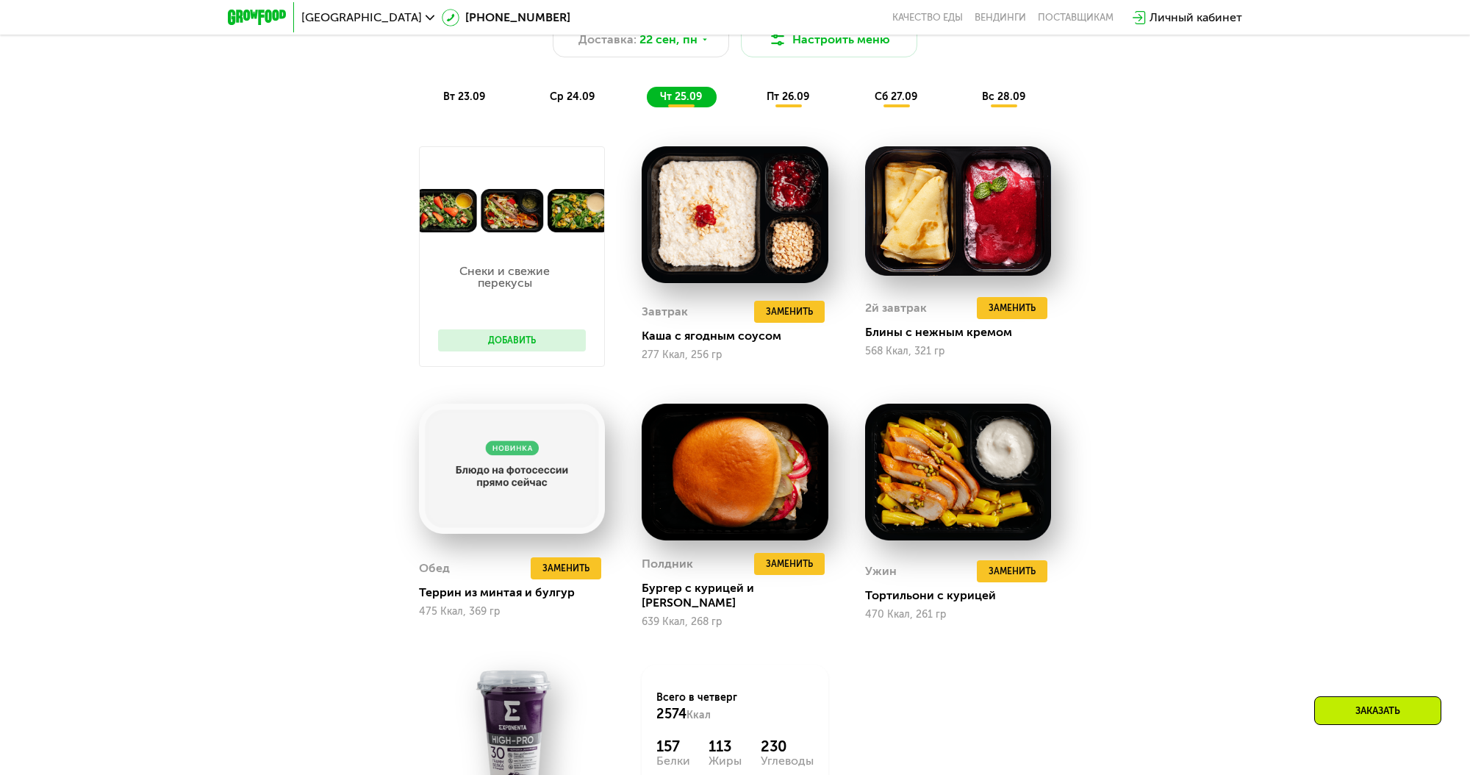
click at [791, 99] on span "пт 26.09" at bounding box center [787, 96] width 43 height 12
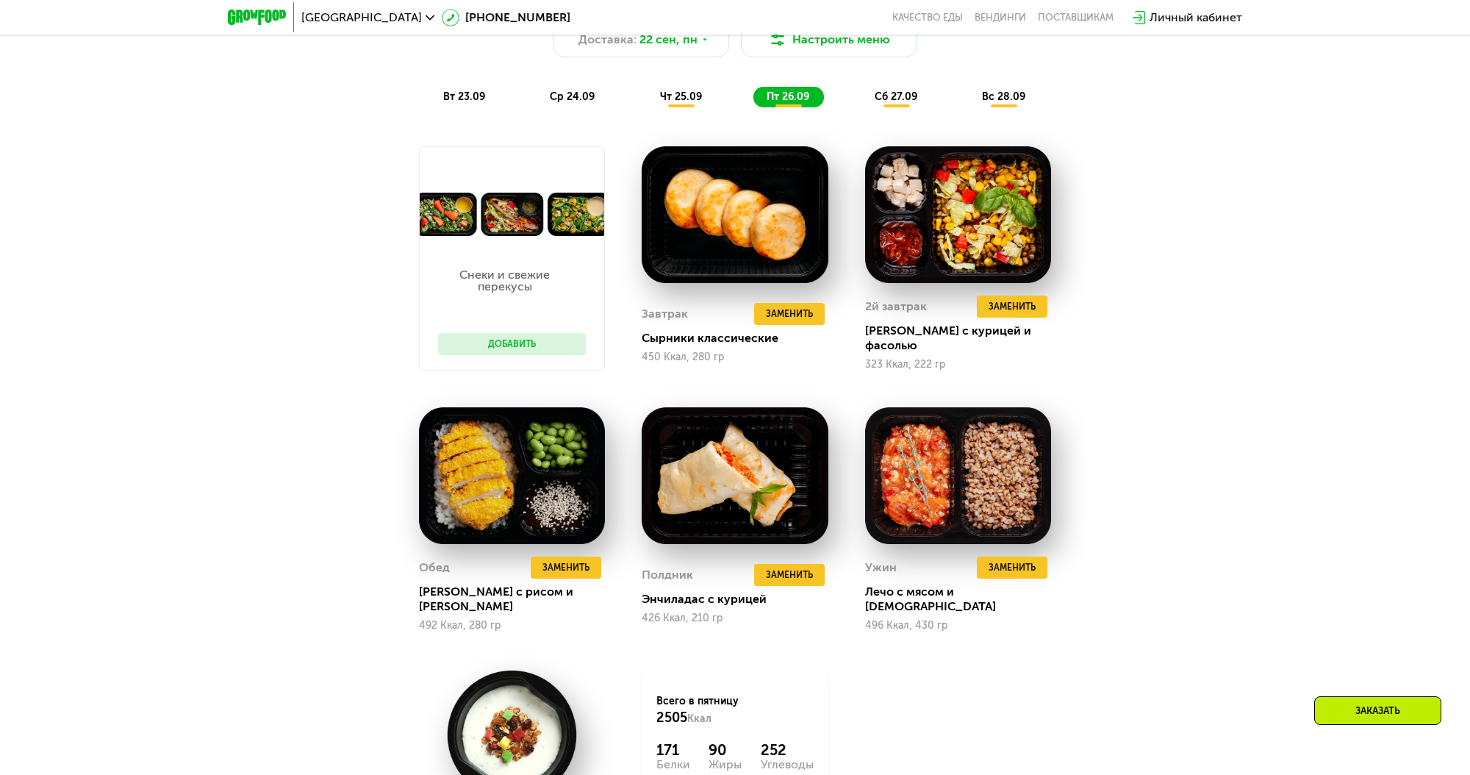
click at [897, 90] on div "сб 27.09" at bounding box center [896, 97] width 71 height 21
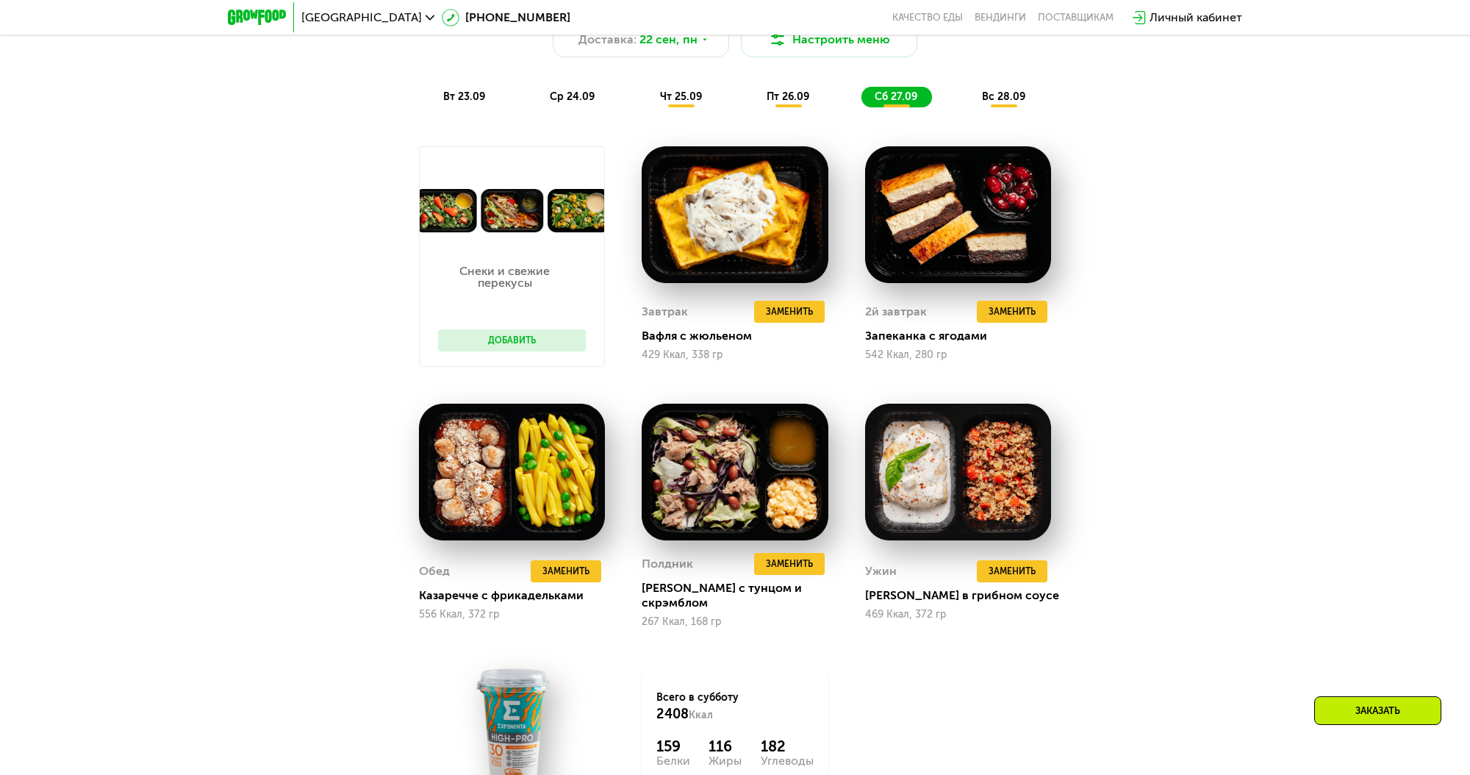
click at [985, 96] on span "вс 28.09" at bounding box center [1003, 96] width 43 height 12
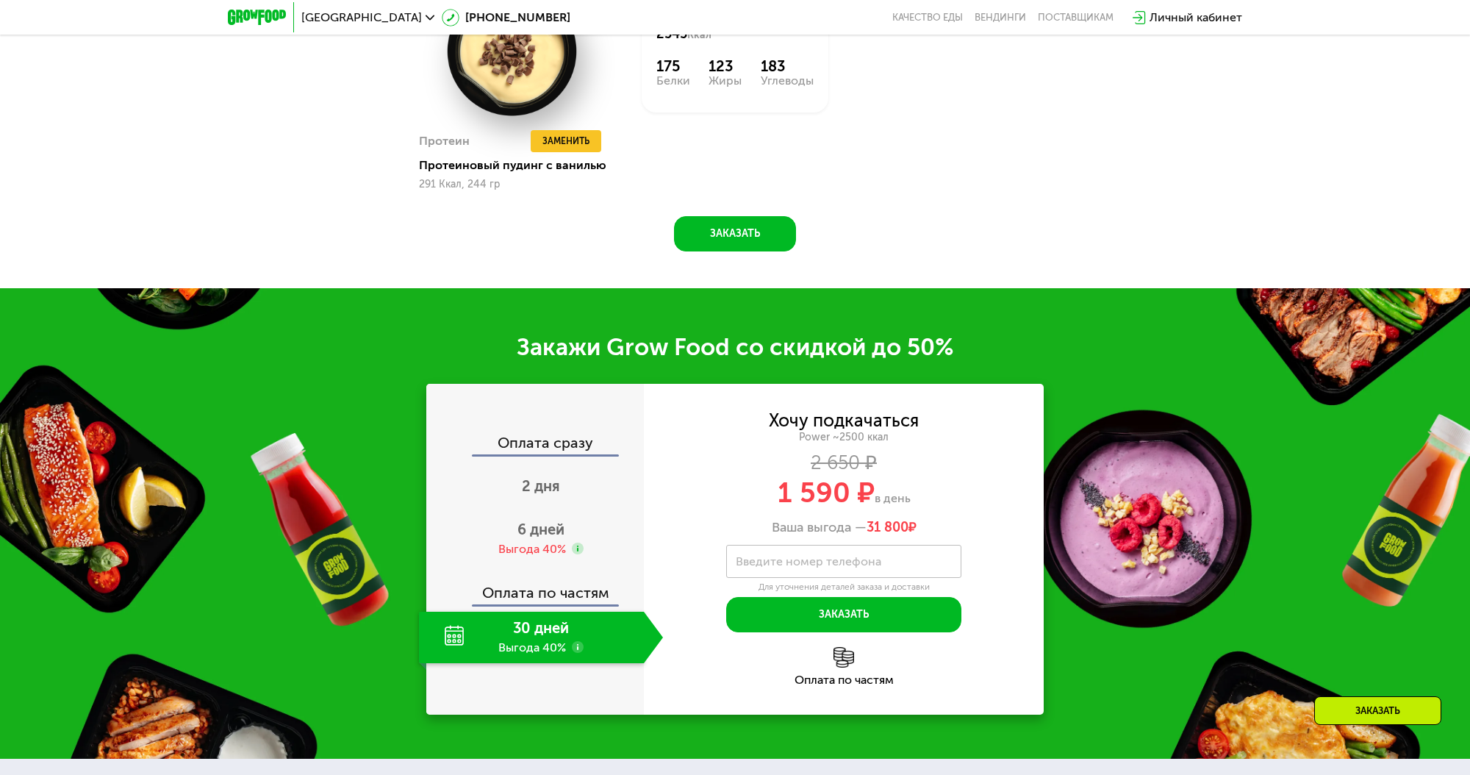
scroll to position [2307, 0]
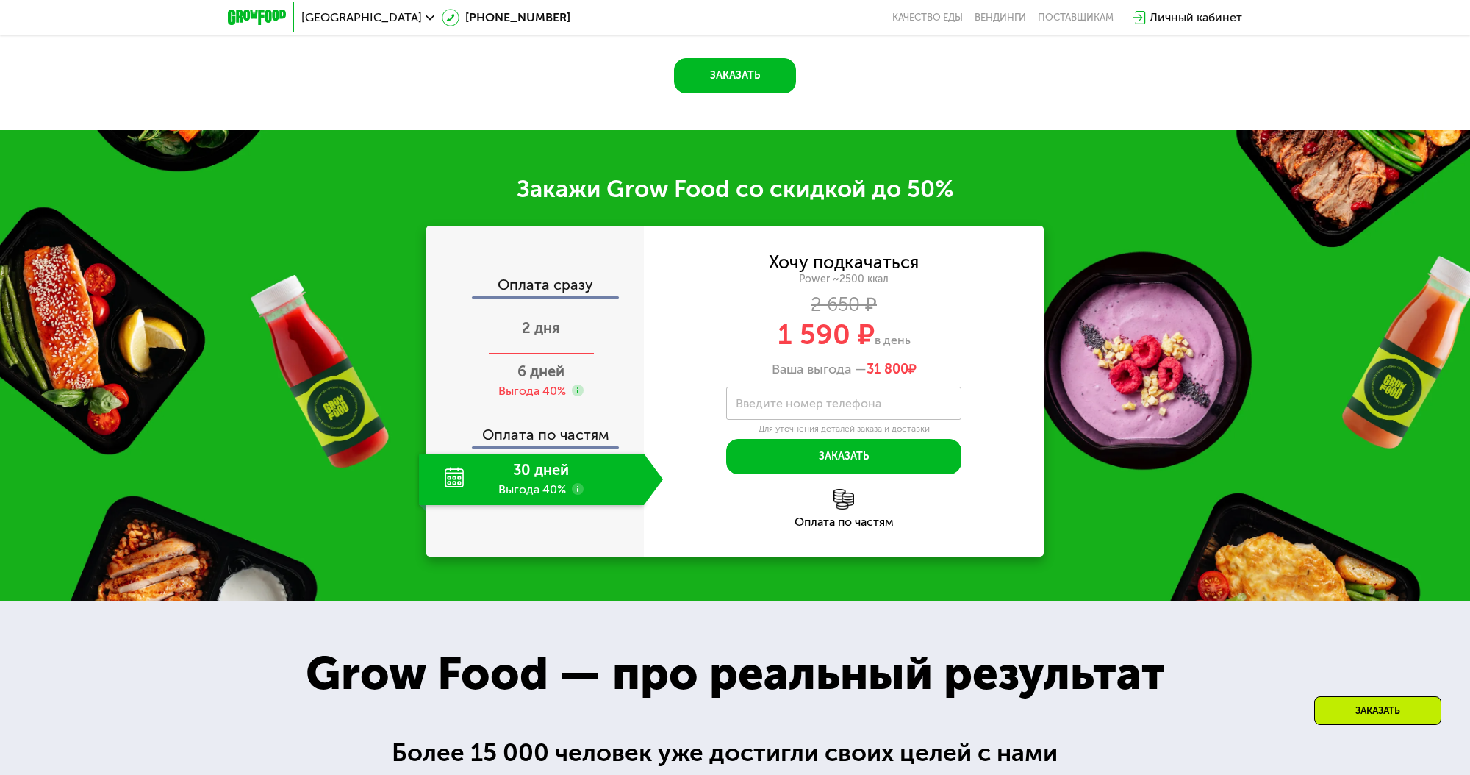
click at [611, 344] on div "Оплата сразу 2 дня 6 дней Выгода 40% Оплата по частям 30 дней Выгода 40% Хочу п…" at bounding box center [734, 391] width 617 height 331
click at [708, 347] on div "1 590 ₽ в день" at bounding box center [844, 334] width 400 height 28
drag, startPoint x: 819, startPoint y: 338, endPoint x: 940, endPoint y: 341, distance: 120.6
click at [940, 341] on div "1 590 ₽ в день" at bounding box center [844, 334] width 400 height 28
click at [941, 341] on div "1 590 ₽ в день" at bounding box center [844, 334] width 400 height 28
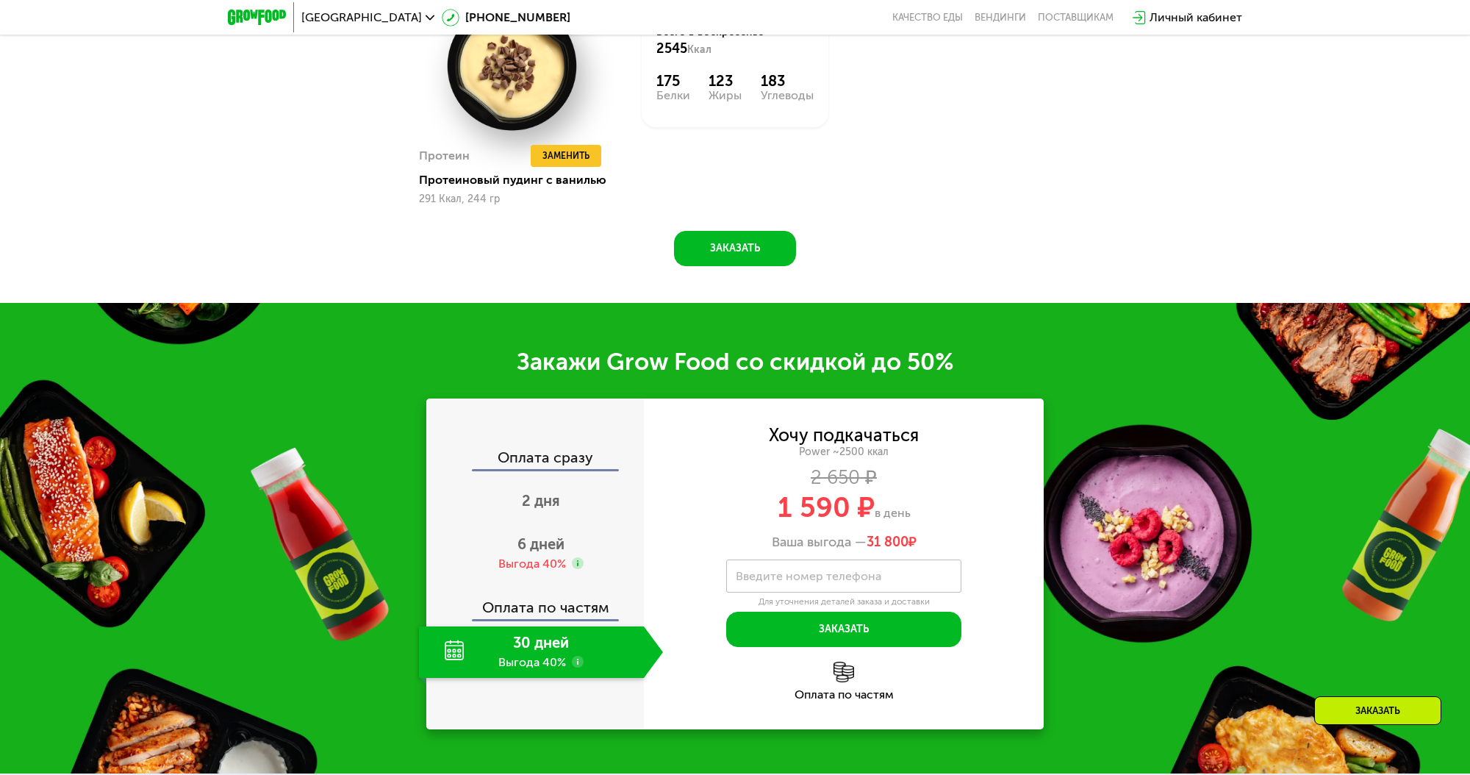
scroll to position [2130, 0]
